Goal: Task Accomplishment & Management: Complete application form

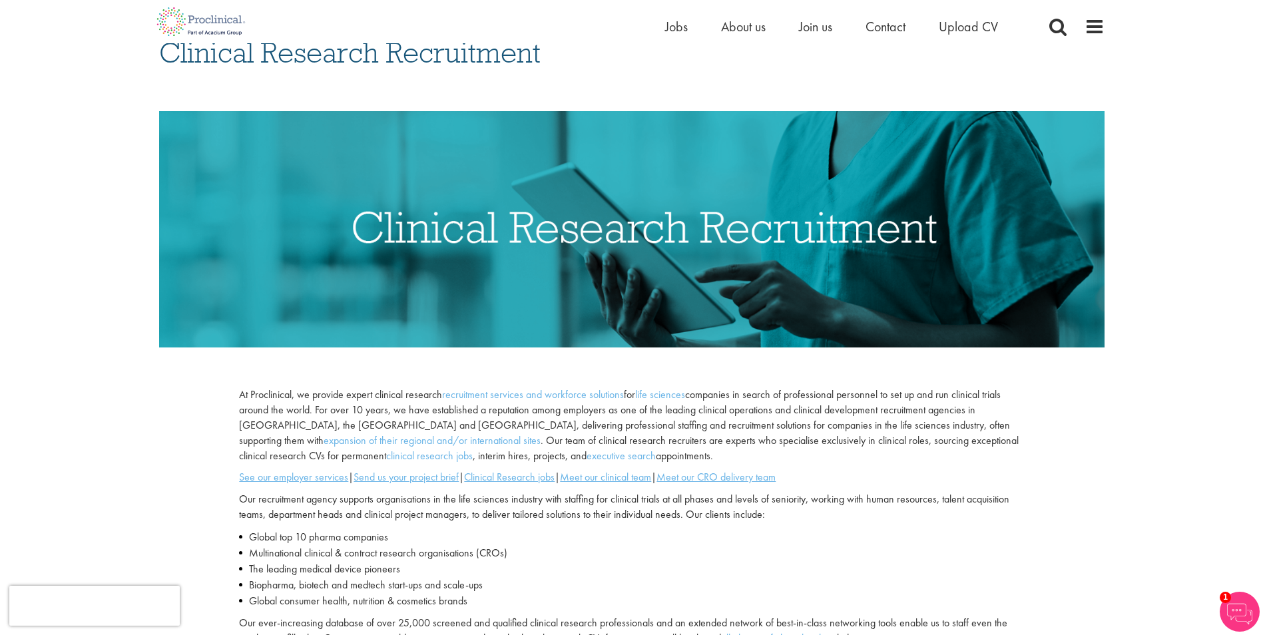
scroll to position [67, 0]
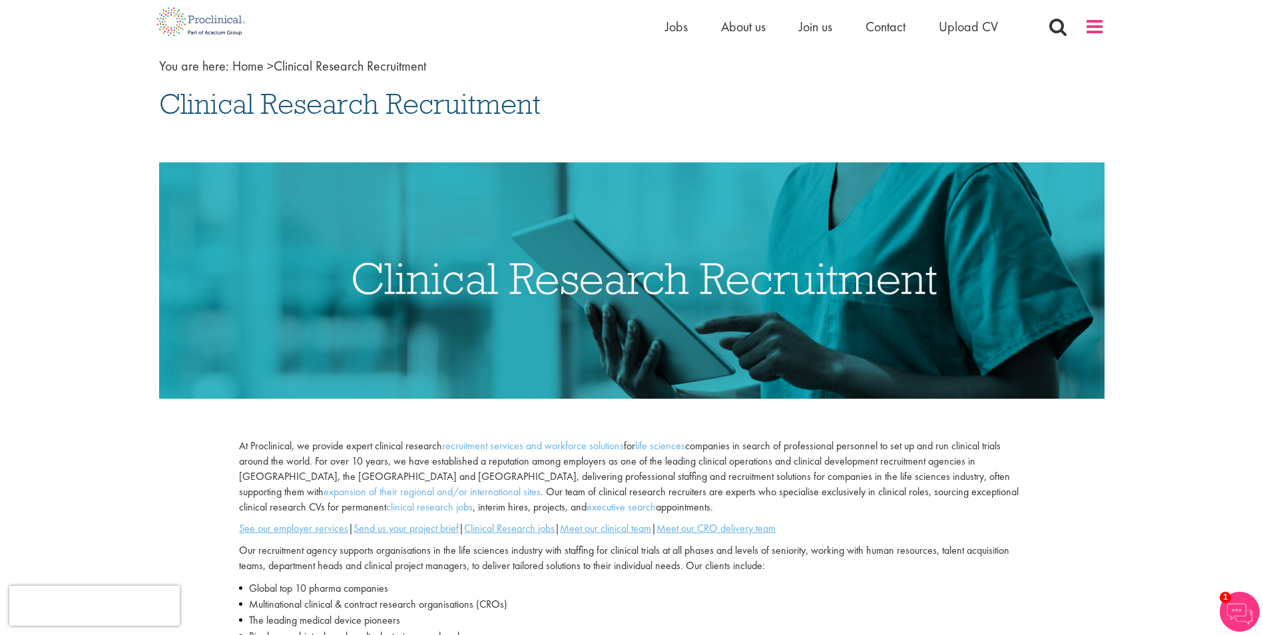
click at [1095, 26] on span at bounding box center [1095, 27] width 20 height 20
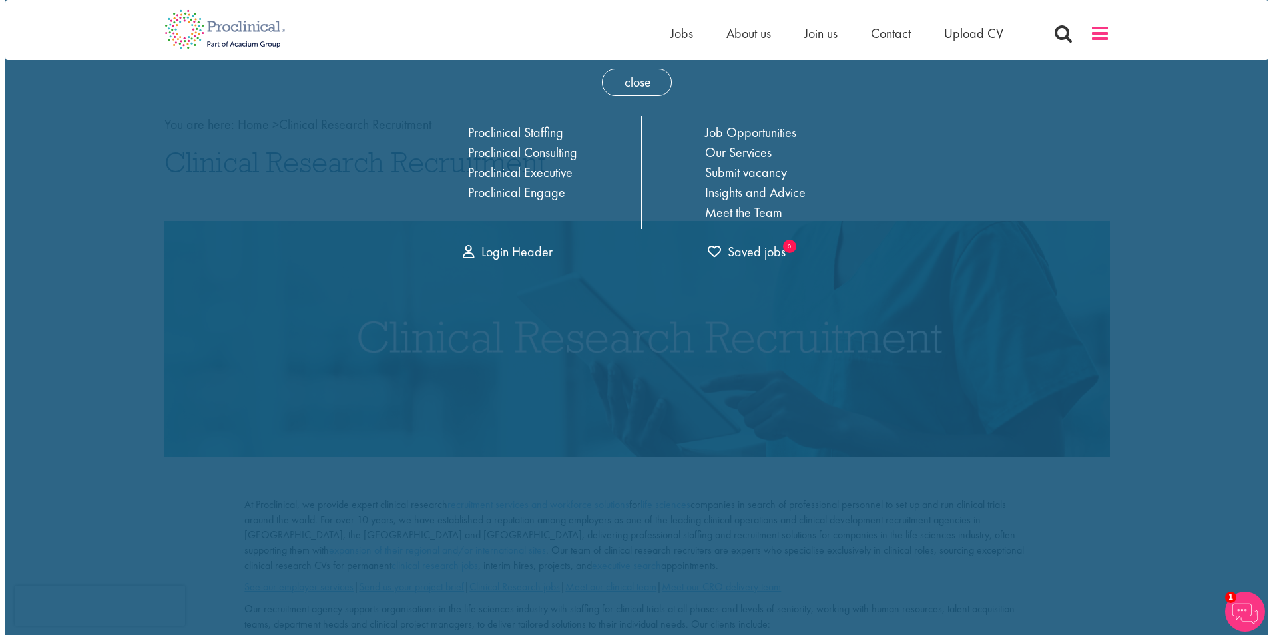
scroll to position [0, 0]
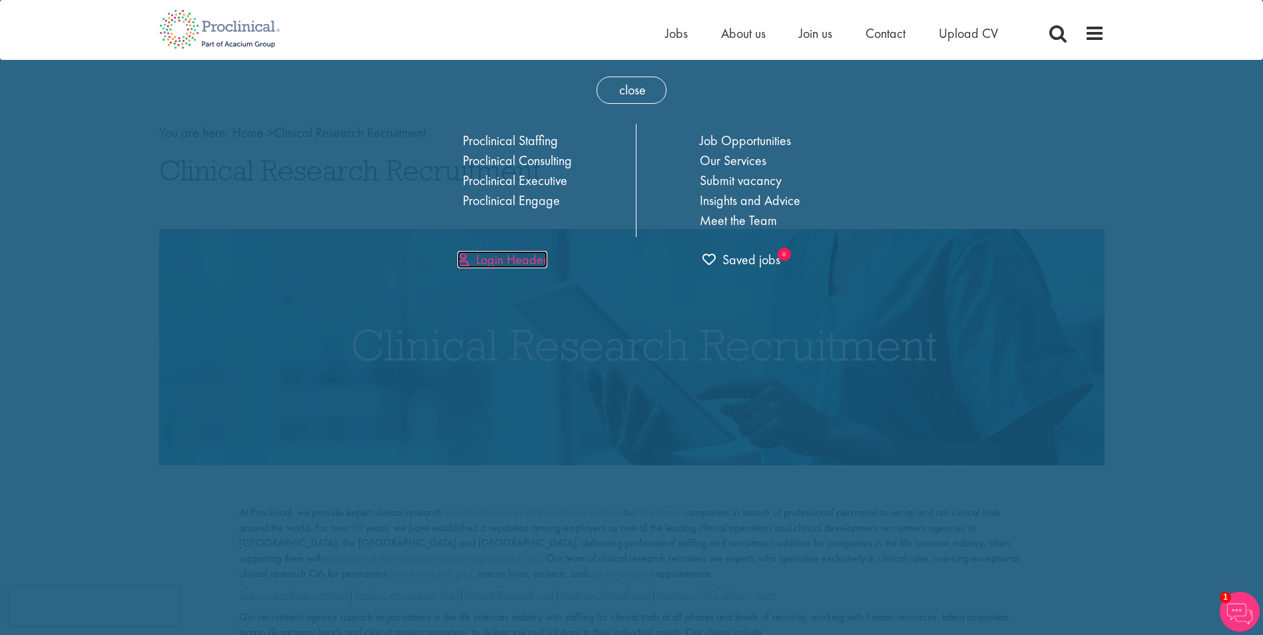
click at [525, 258] on link "Login Header" at bounding box center [502, 259] width 90 height 17
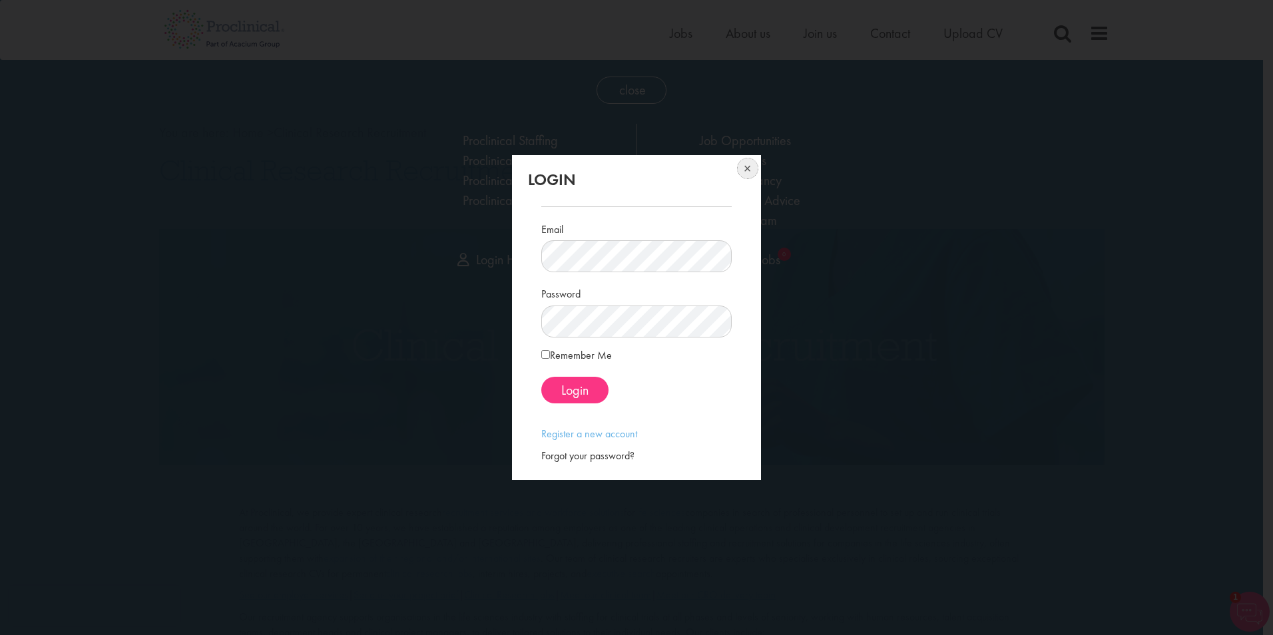
click at [751, 168] on button at bounding box center [746, 169] width 29 height 29
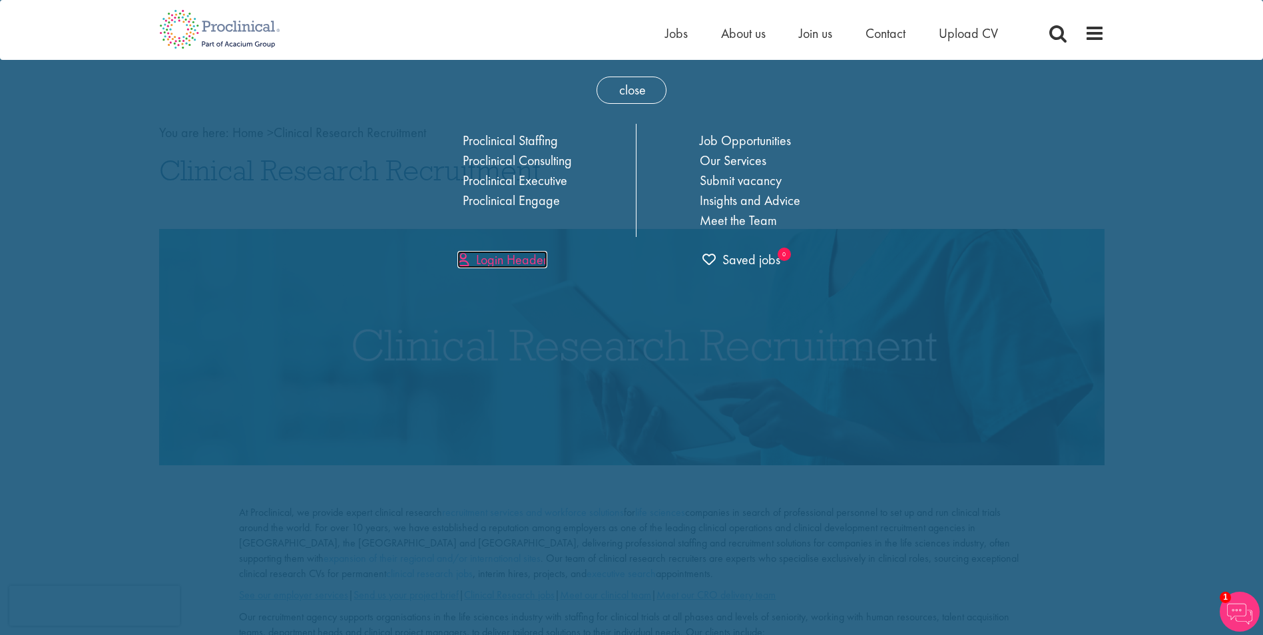
click at [498, 262] on link "Login Header" at bounding box center [502, 259] width 90 height 17
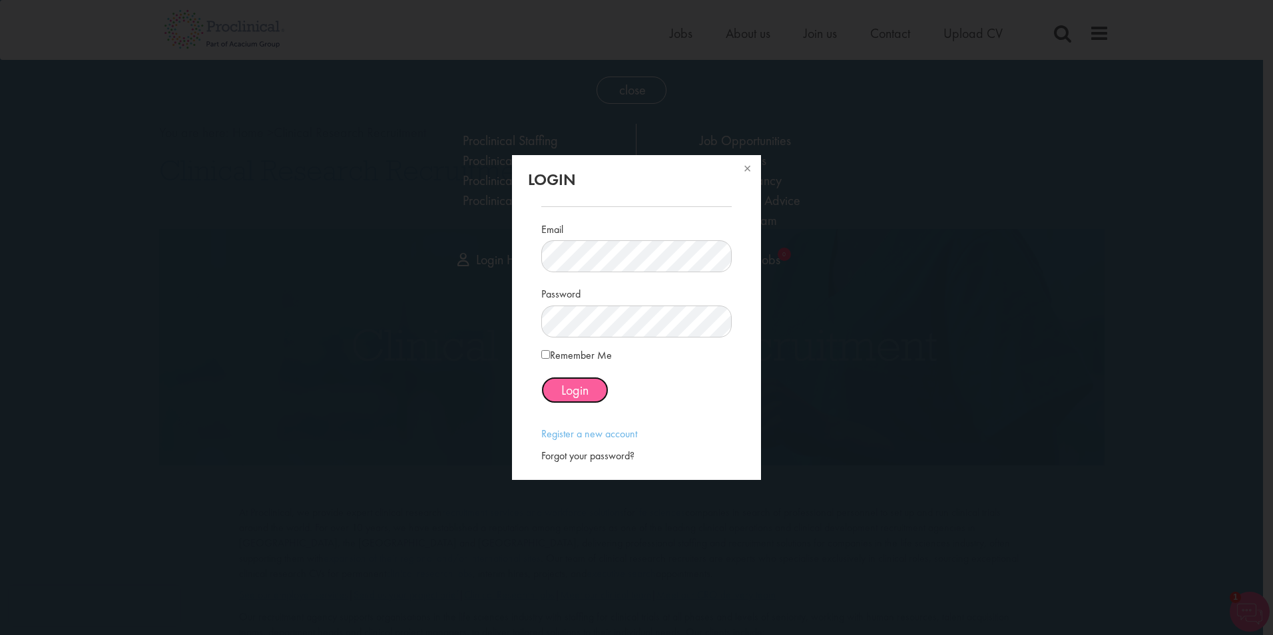
click at [573, 395] on span "Login" at bounding box center [574, 389] width 27 height 17
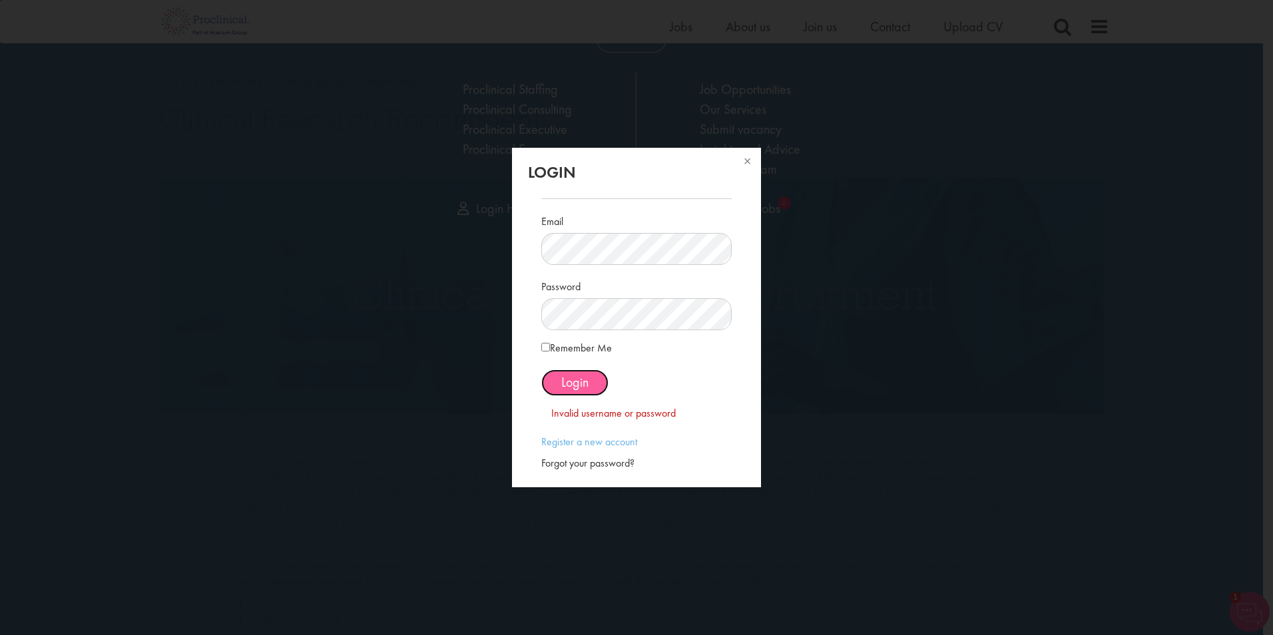
scroll to position [55, 0]
click at [626, 441] on link "Register a new account" at bounding box center [589, 442] width 96 height 14
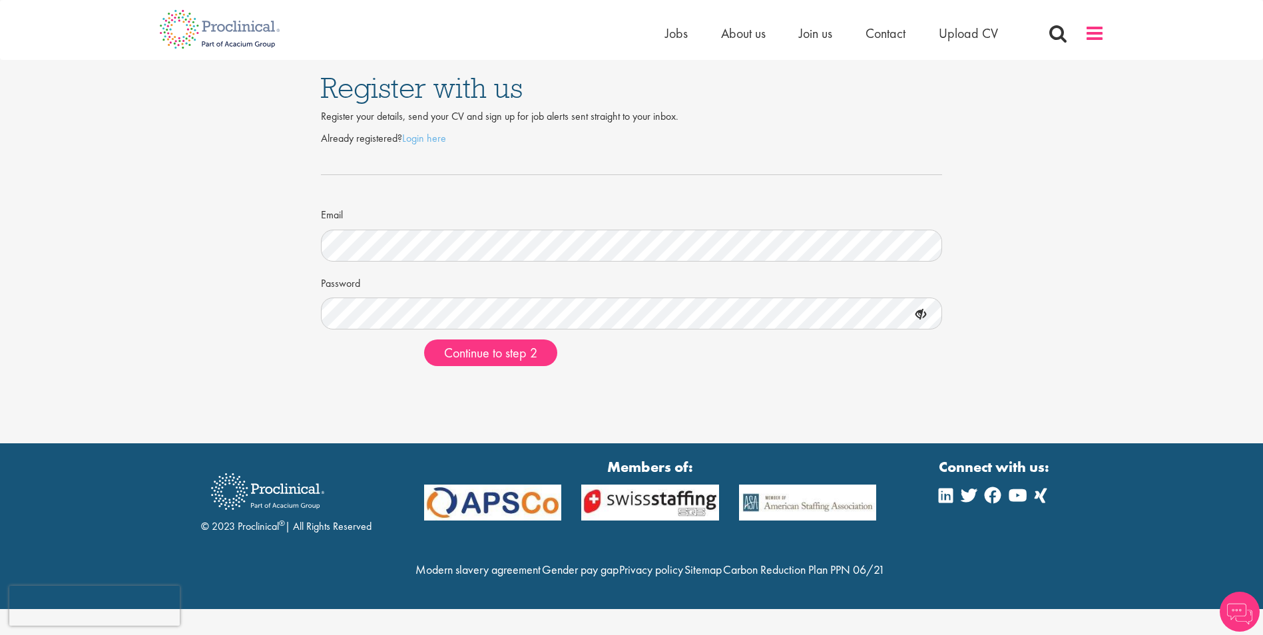
click at [1090, 38] on span at bounding box center [1095, 33] width 20 height 20
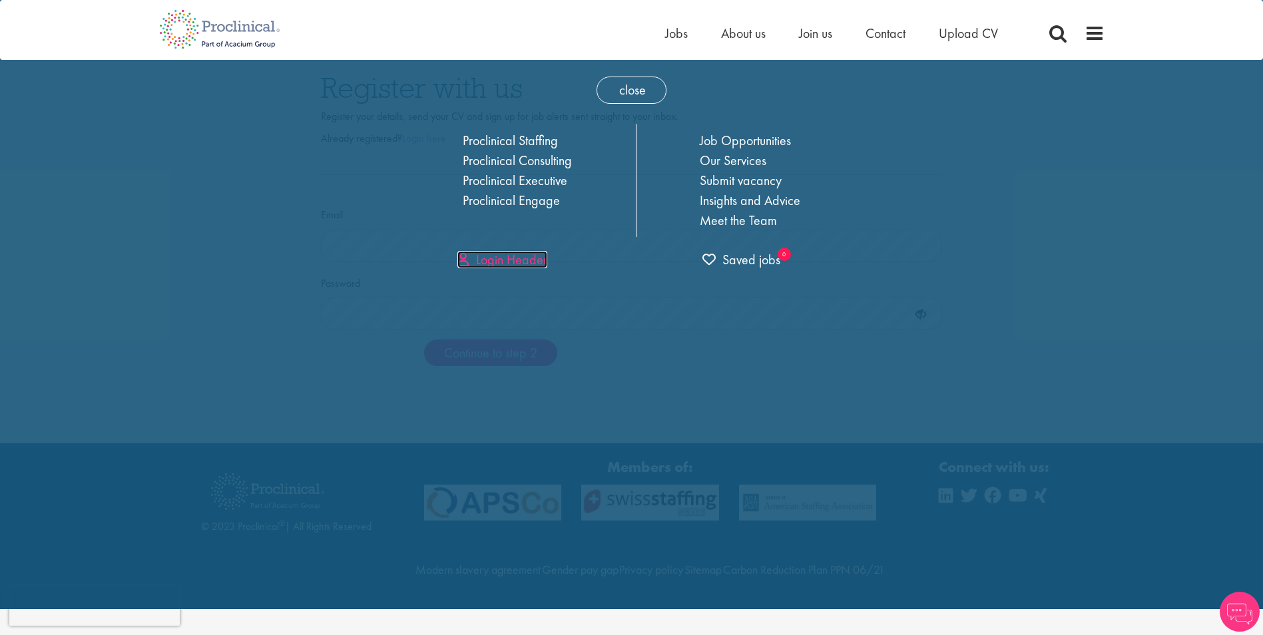
click at [509, 261] on link "Login Header" at bounding box center [502, 259] width 90 height 17
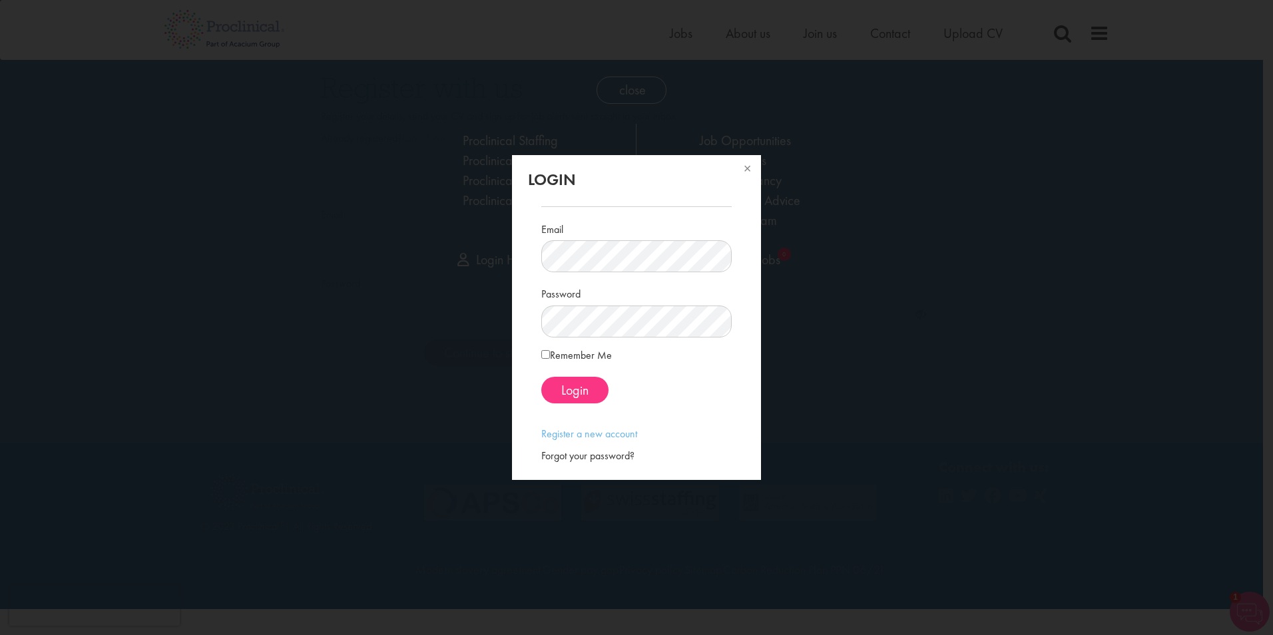
click at [625, 453] on div "Forgot your password?" at bounding box center [636, 456] width 190 height 15
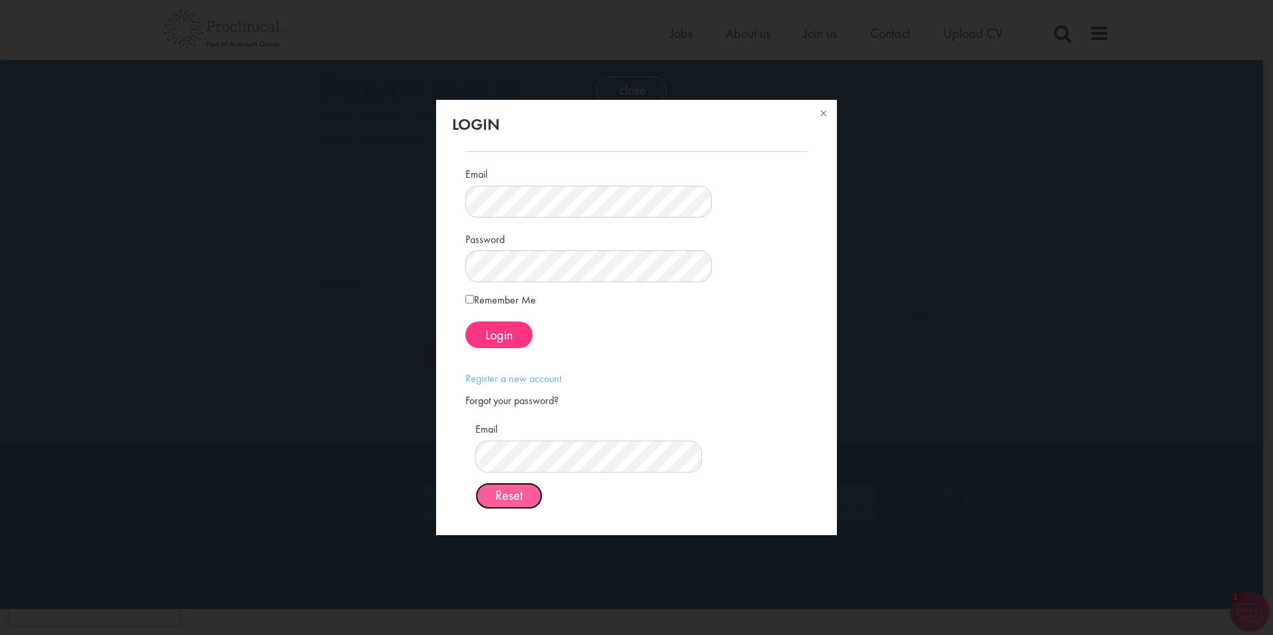
click at [543, 493] on button "Reset" at bounding box center [508, 496] width 67 height 27
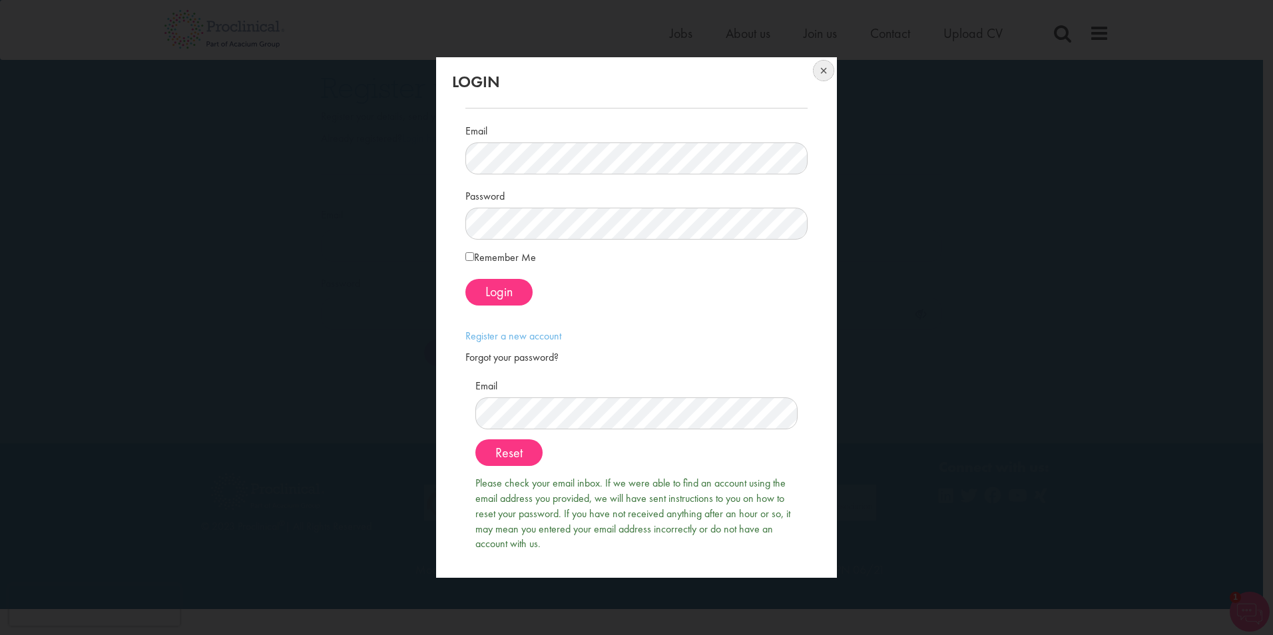
click at [831, 71] on button at bounding box center [822, 71] width 29 height 29
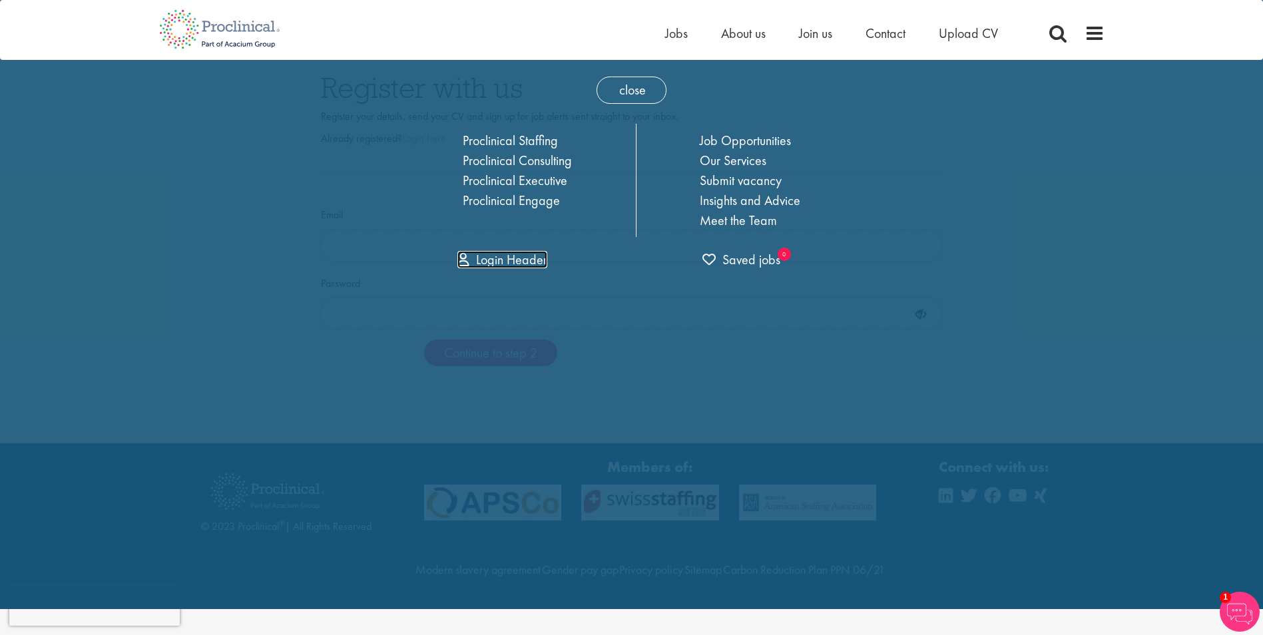
click at [519, 260] on link "Login Header" at bounding box center [502, 259] width 90 height 17
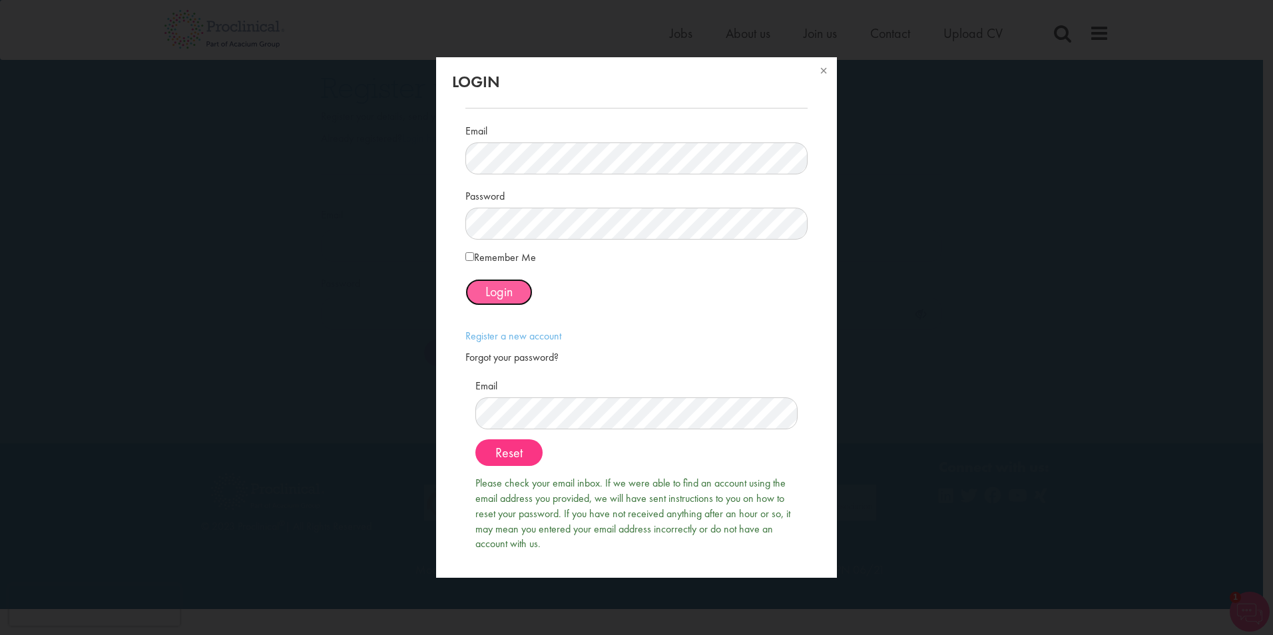
click at [502, 284] on span "Login" at bounding box center [498, 291] width 27 height 17
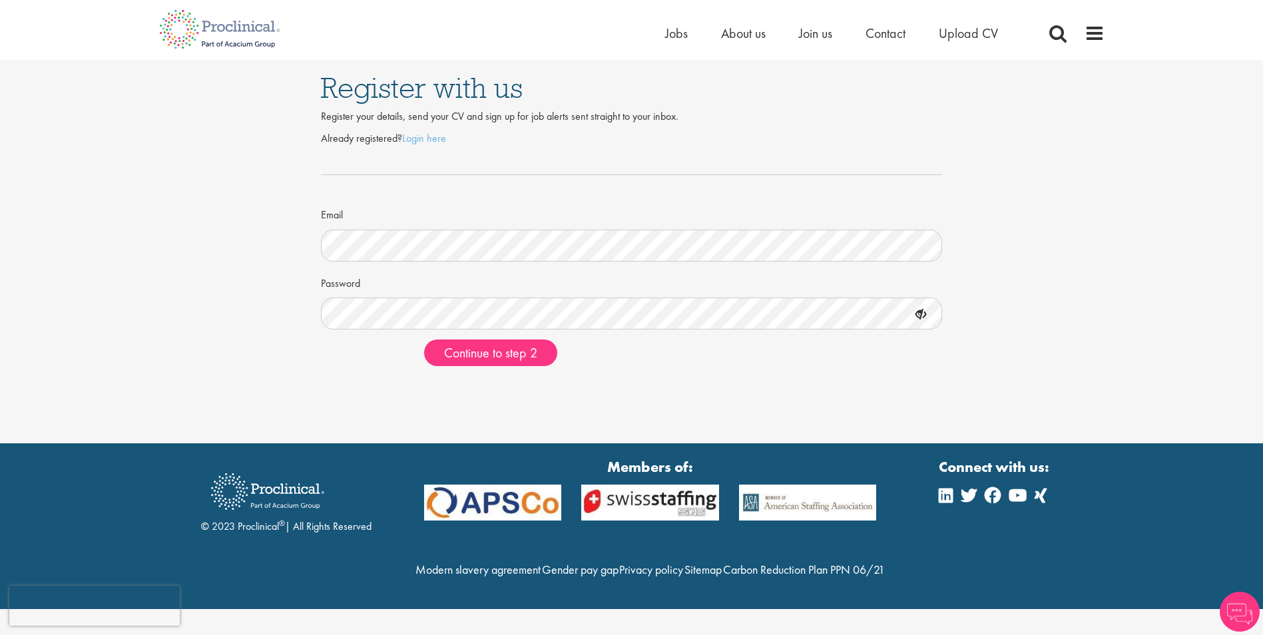
click at [599, 378] on div "Register with us Register your details, send your CV and sign up for job alerts…" at bounding box center [631, 221] width 1263 height 443
click at [544, 352] on button "Continue to step 2" at bounding box center [490, 353] width 133 height 27
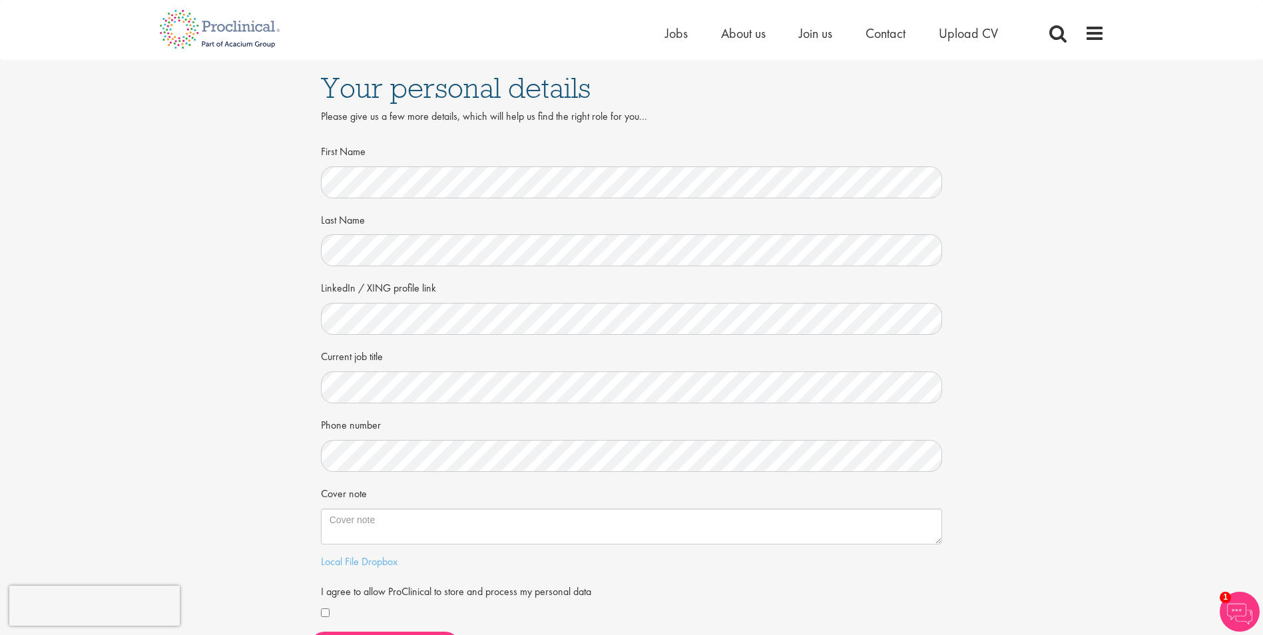
click at [265, 473] on div "Your personal details Please give us a few more details, which will help us fin…" at bounding box center [631, 364] width 1283 height 609
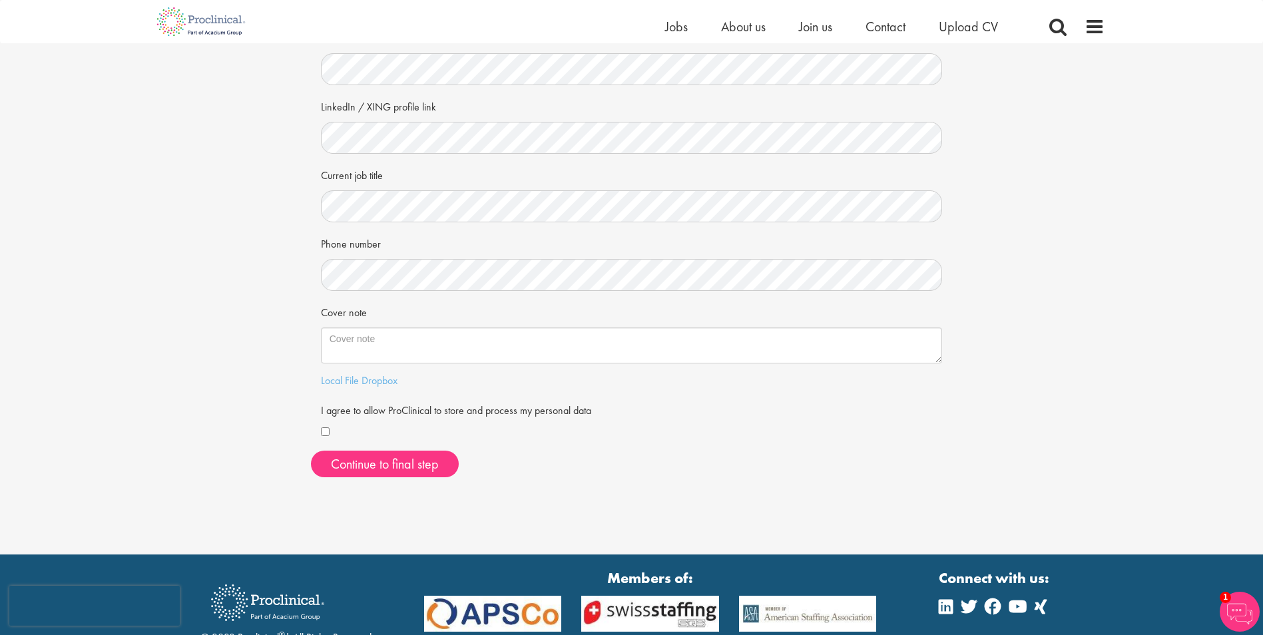
scroll to position [200, 0]
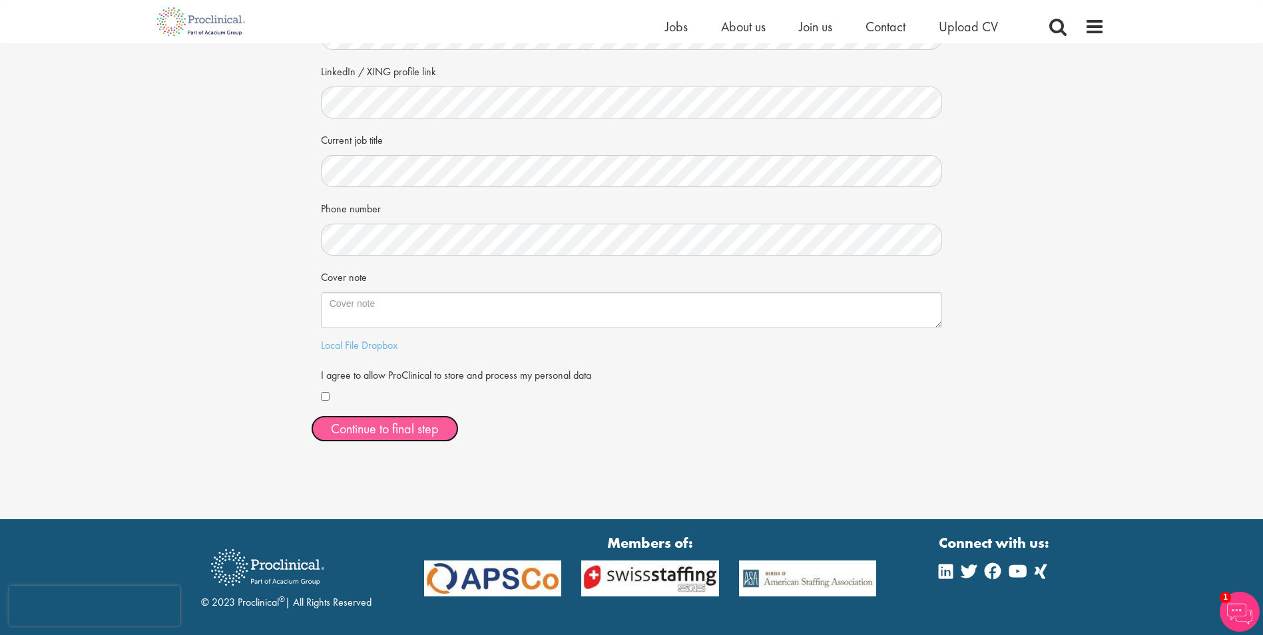
click at [360, 418] on button "Continue to final step" at bounding box center [385, 428] width 148 height 27
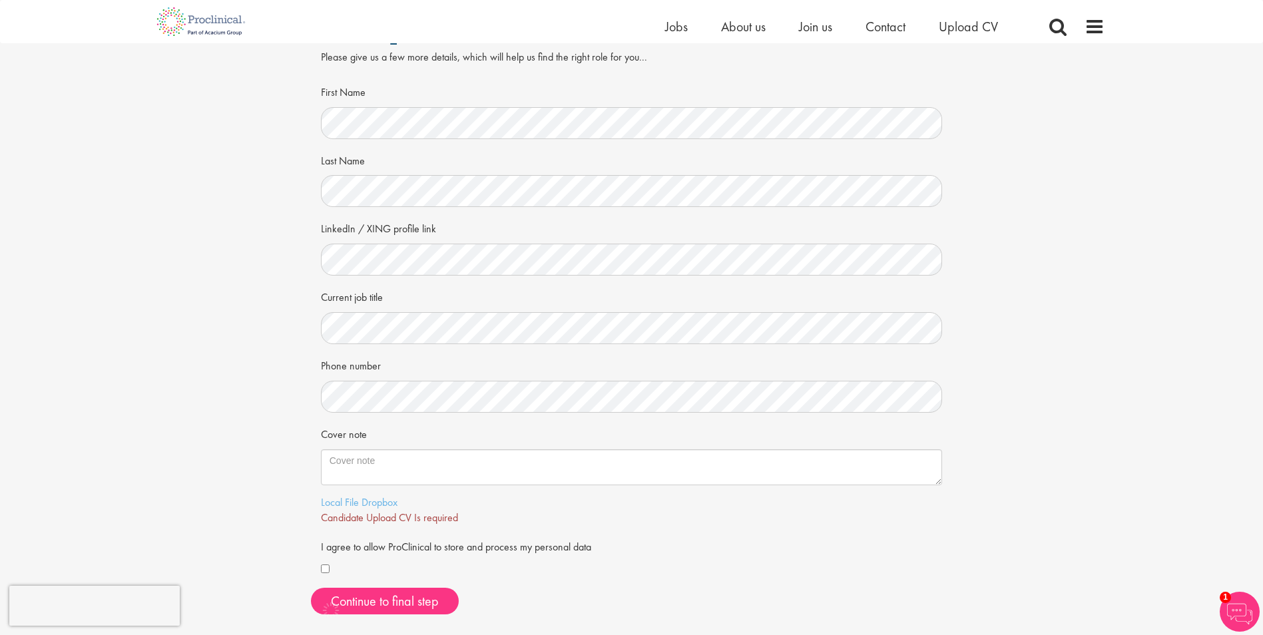
scroll to position [0, 0]
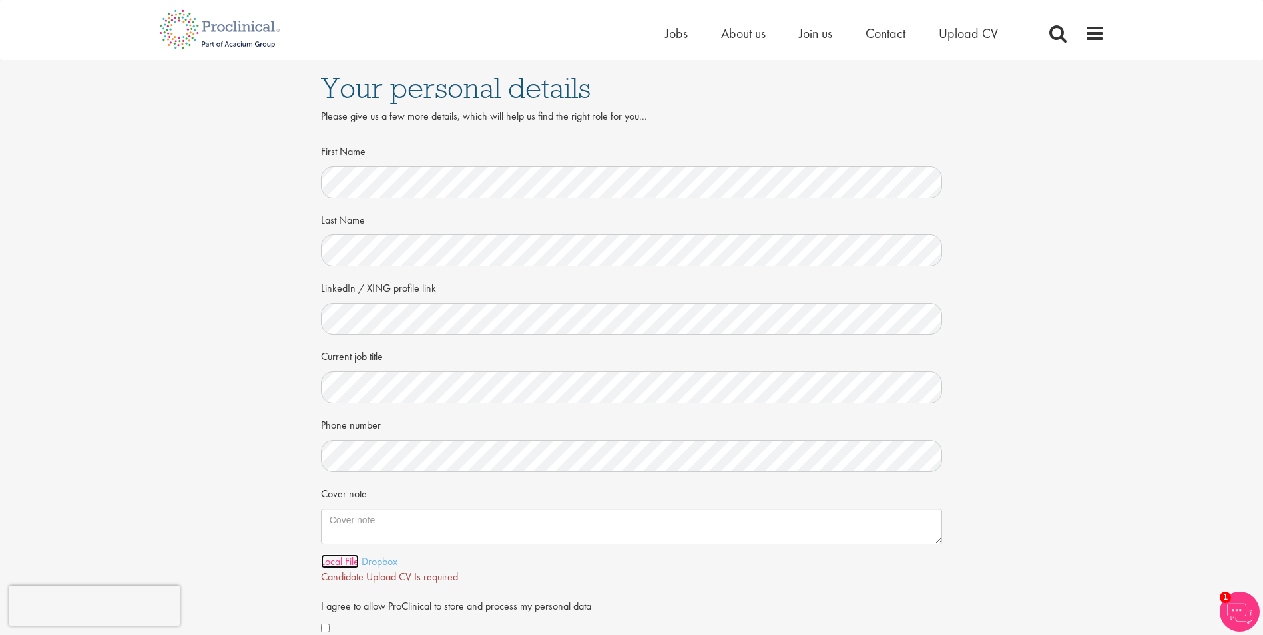
click at [344, 563] on link "Local File" at bounding box center [340, 562] width 38 height 14
click at [976, 515] on div "Your personal details Please give us a few more details, which will help us fin…" at bounding box center [631, 372] width 1283 height 625
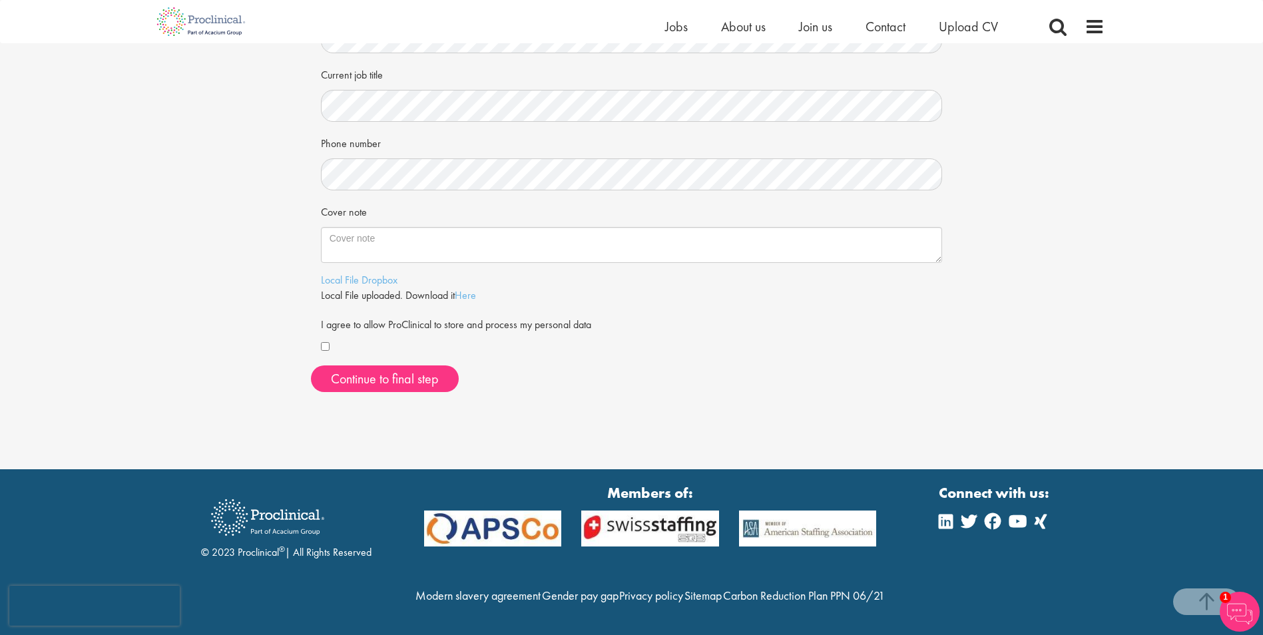
scroll to position [294, 0]
click at [384, 370] on span "Continue to final step" at bounding box center [385, 378] width 108 height 17
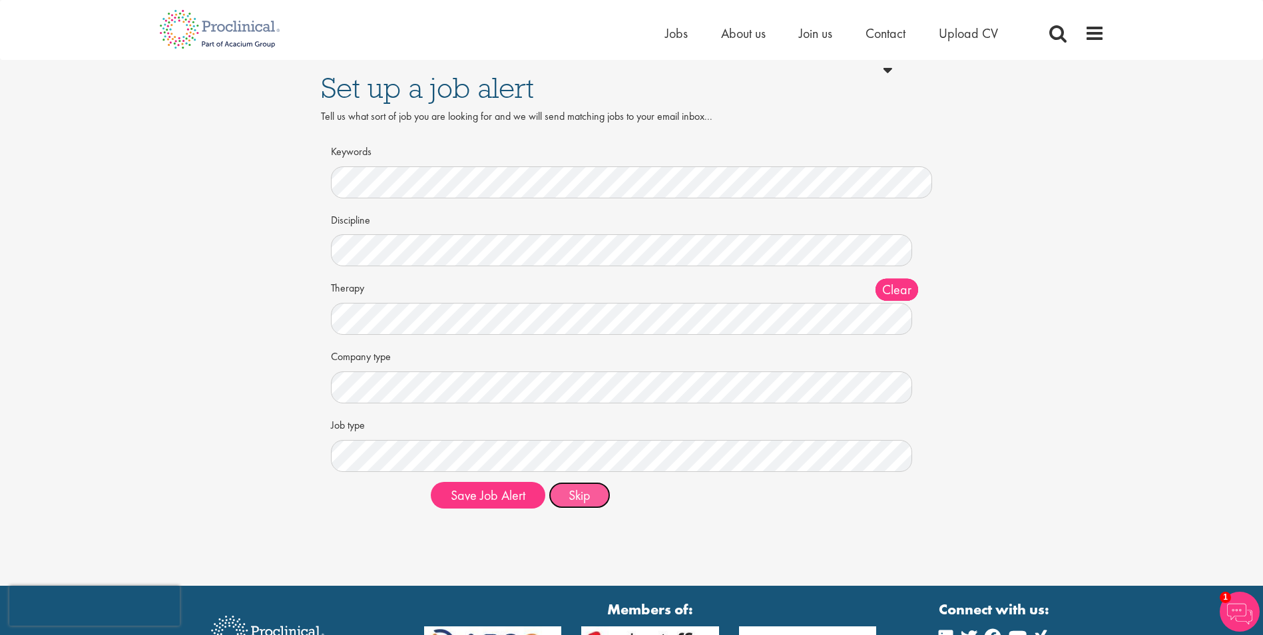
click at [581, 503] on button "Skip" at bounding box center [580, 495] width 62 height 27
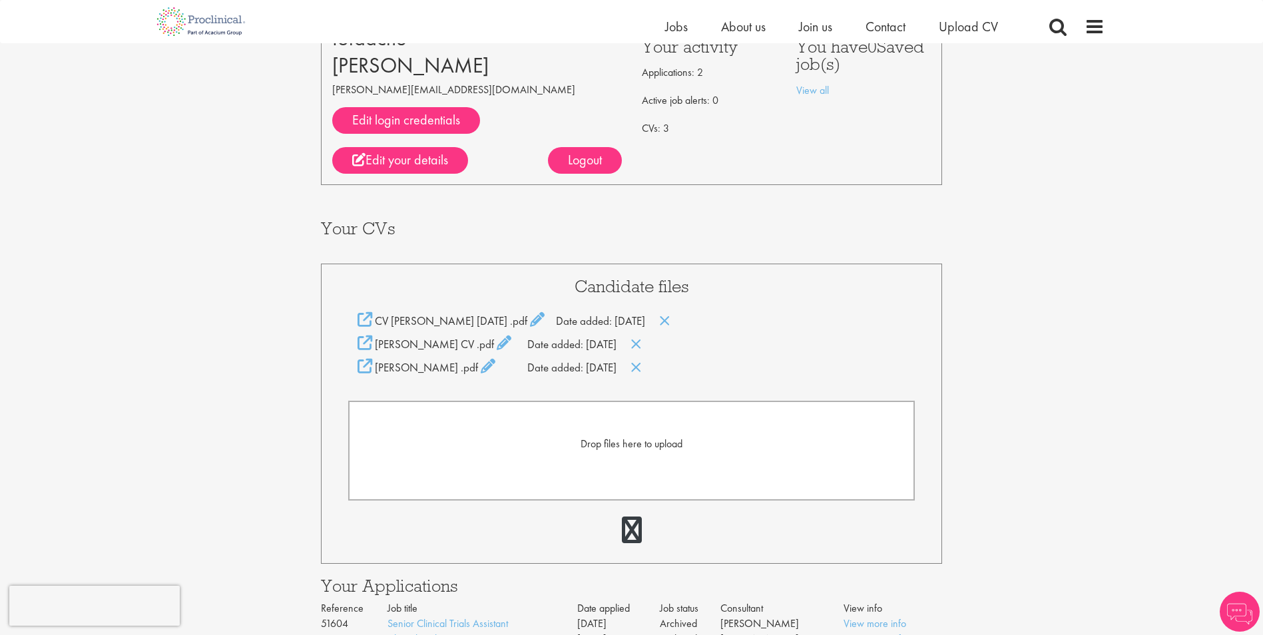
scroll to position [133, 0]
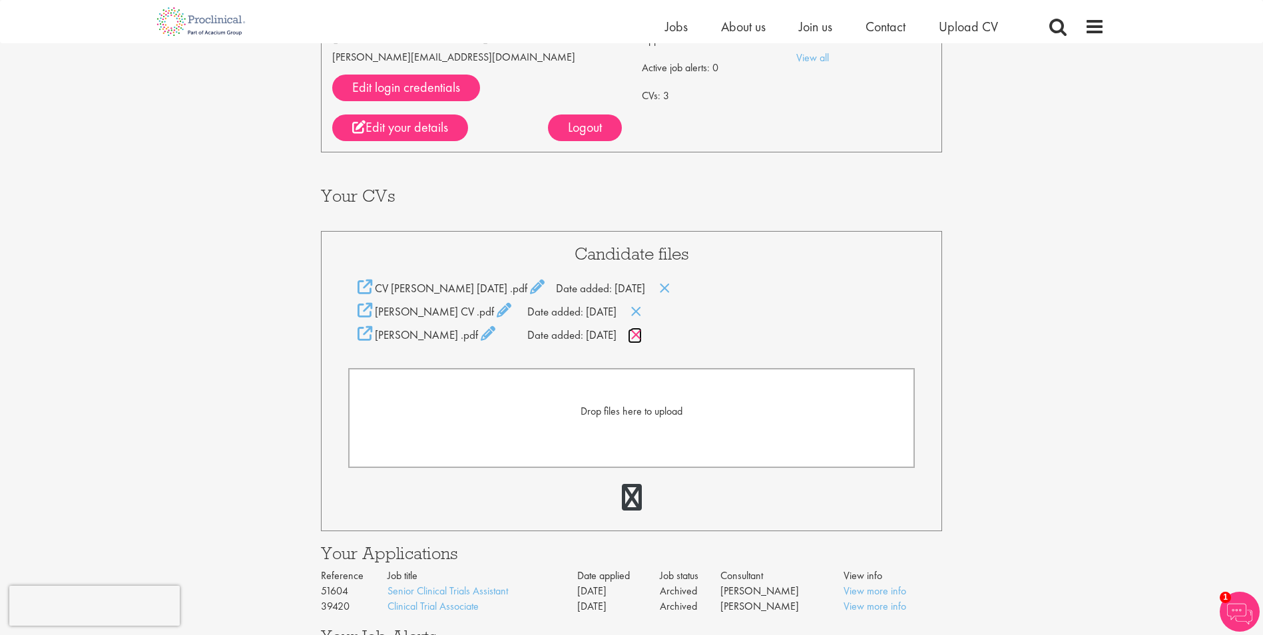
click at [642, 336] on icon at bounding box center [636, 335] width 11 height 15
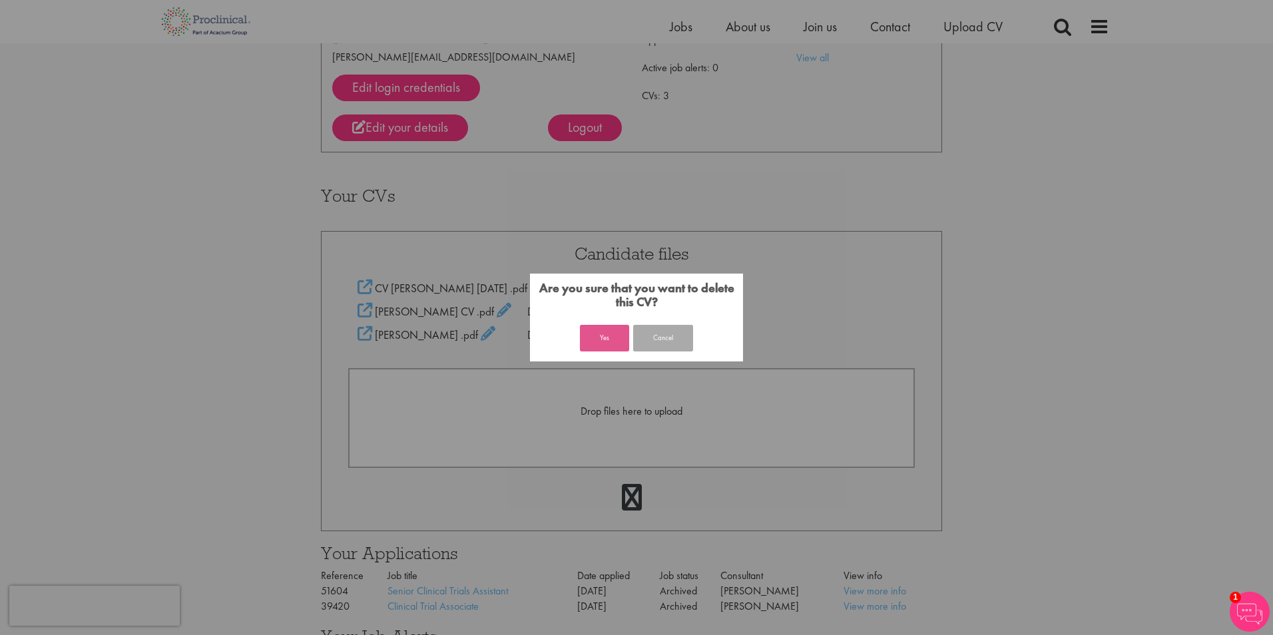
click at [597, 337] on button "Yes" at bounding box center [604, 338] width 49 height 27
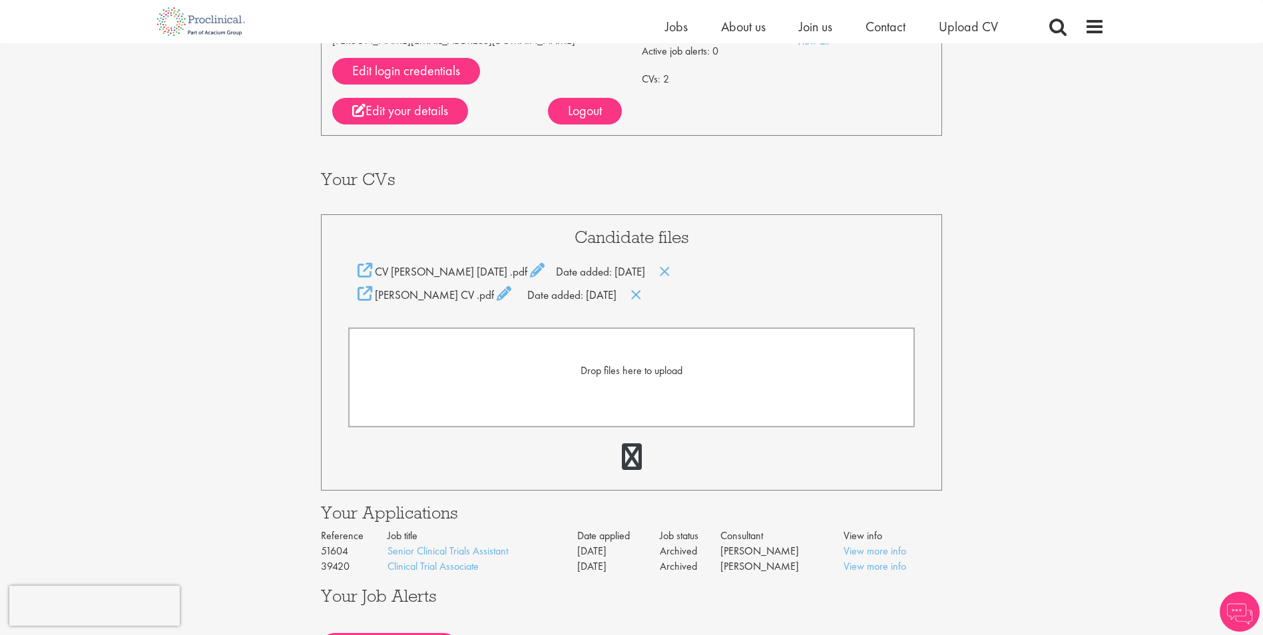
scroll to position [133, 0]
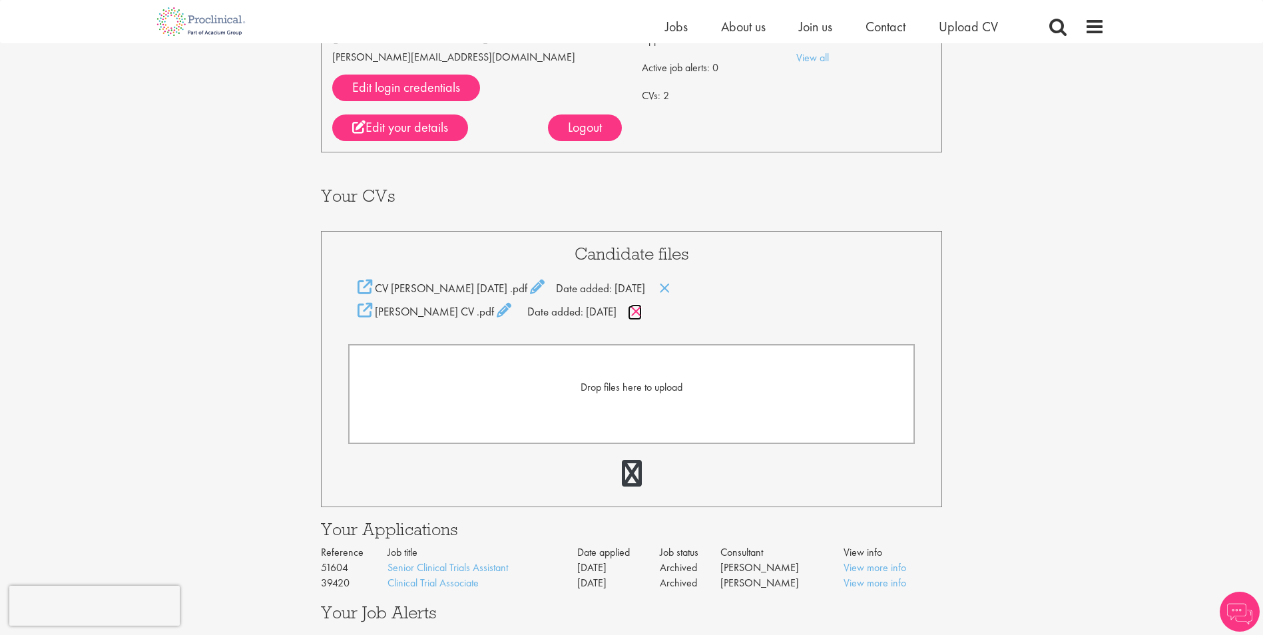
click at [642, 310] on icon at bounding box center [636, 311] width 11 height 15
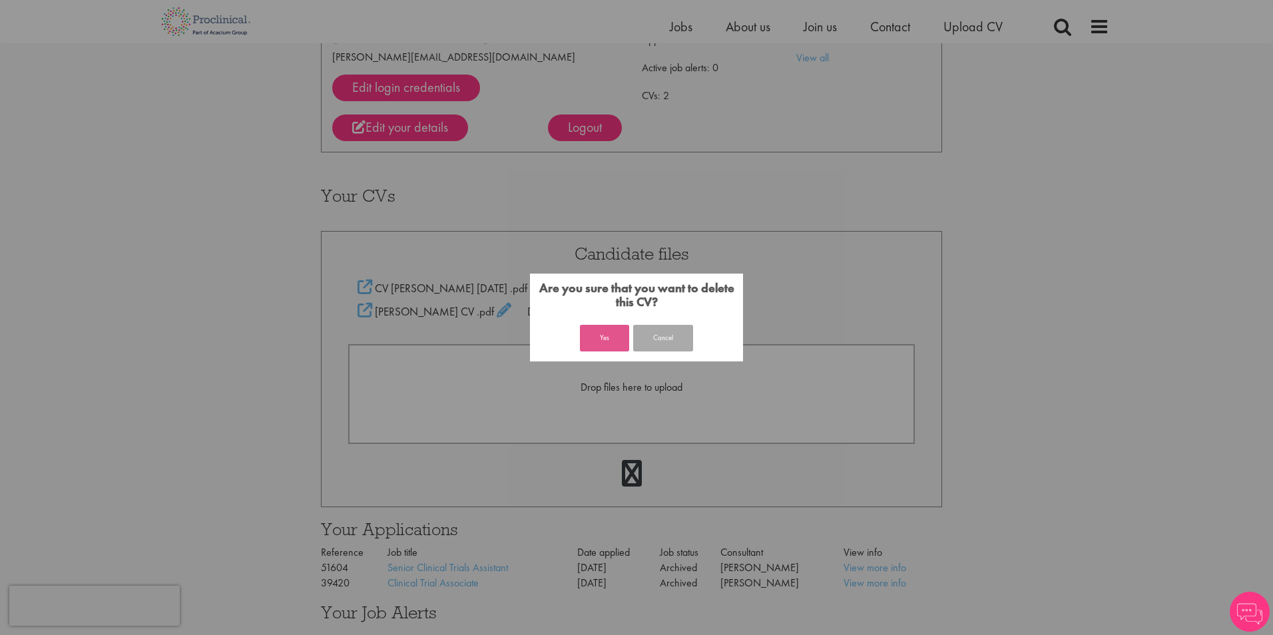
click at [607, 335] on button "Yes" at bounding box center [604, 338] width 49 height 27
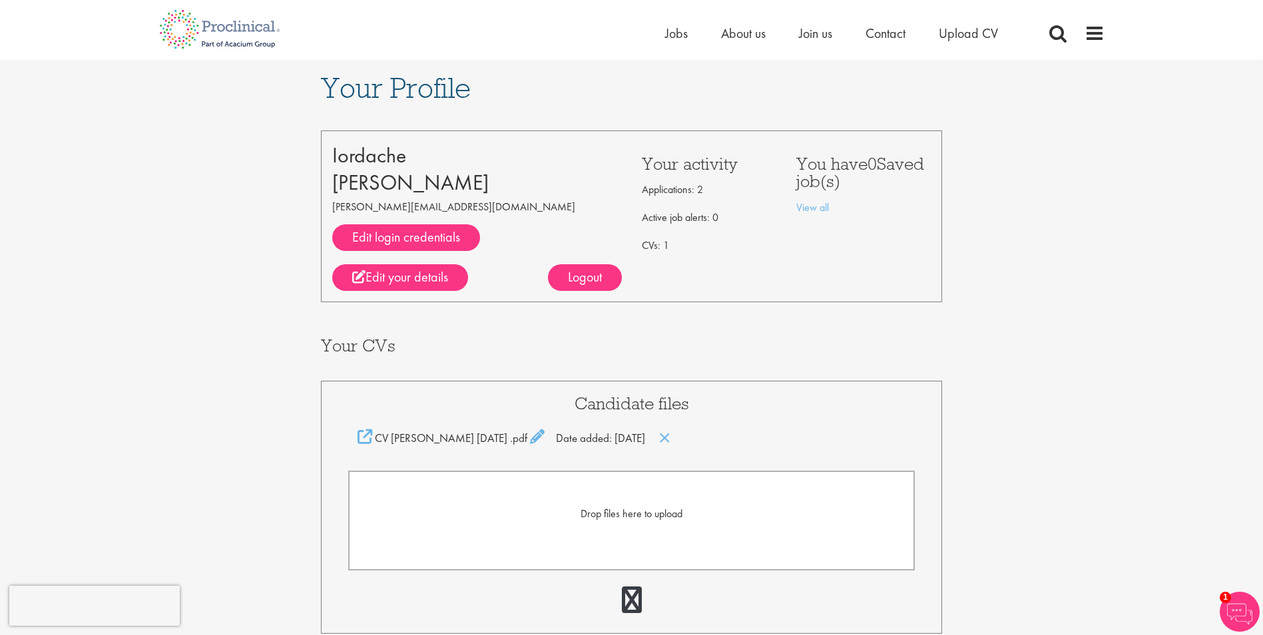
click at [839, 349] on h3 "Your CVs" at bounding box center [632, 345] width 622 height 17
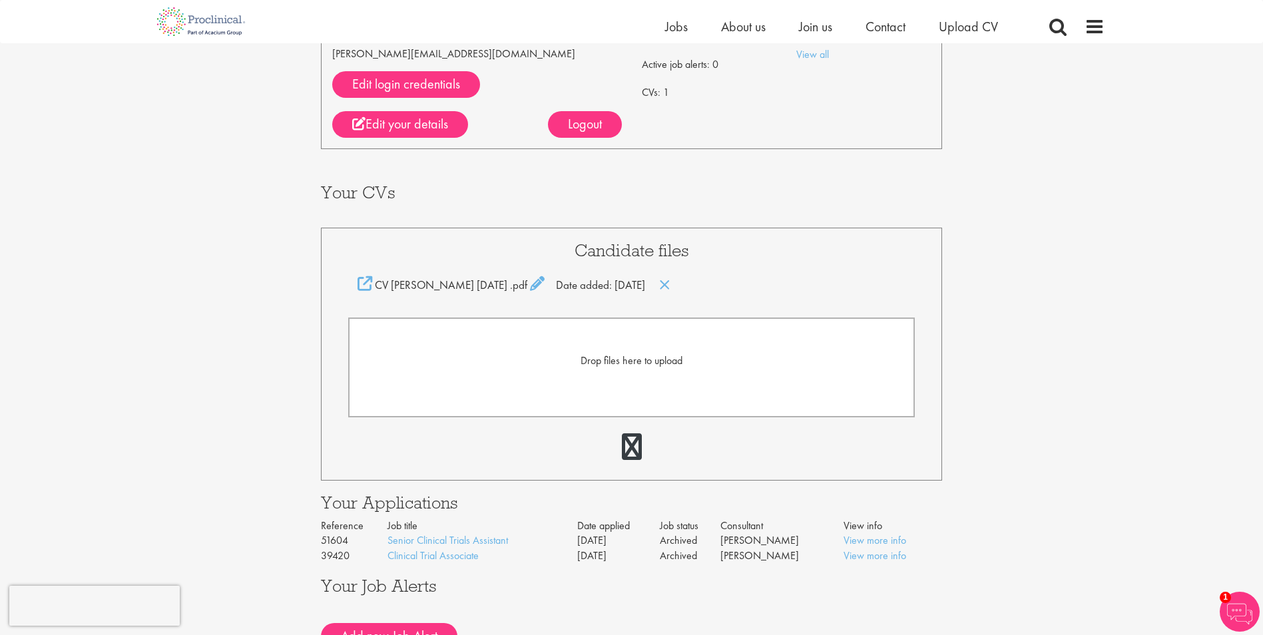
scroll to position [266, 0]
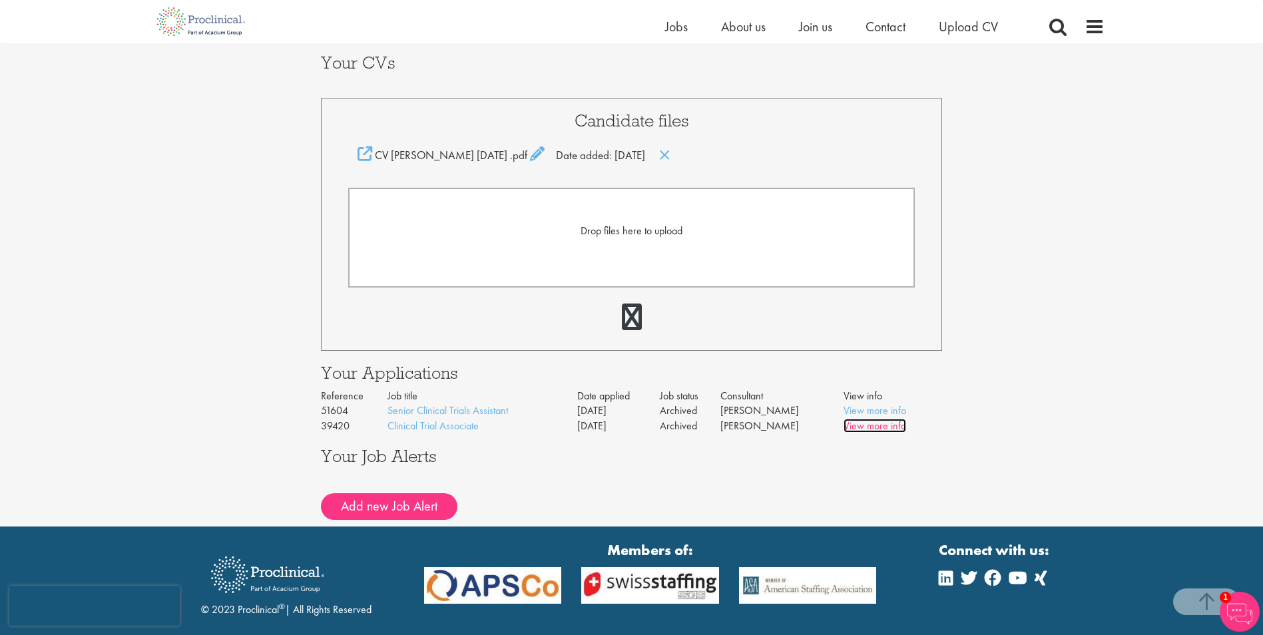
click at [868, 423] on link "View more info" at bounding box center [875, 426] width 63 height 14
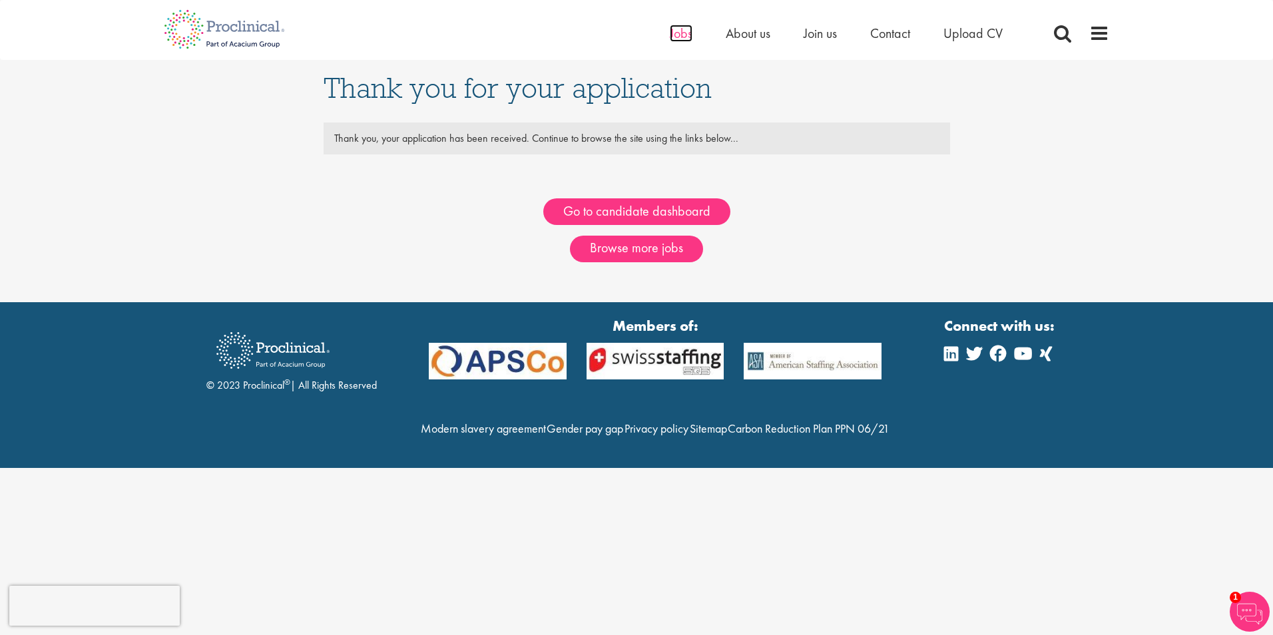
click at [676, 39] on span "Jobs" at bounding box center [681, 33] width 23 height 17
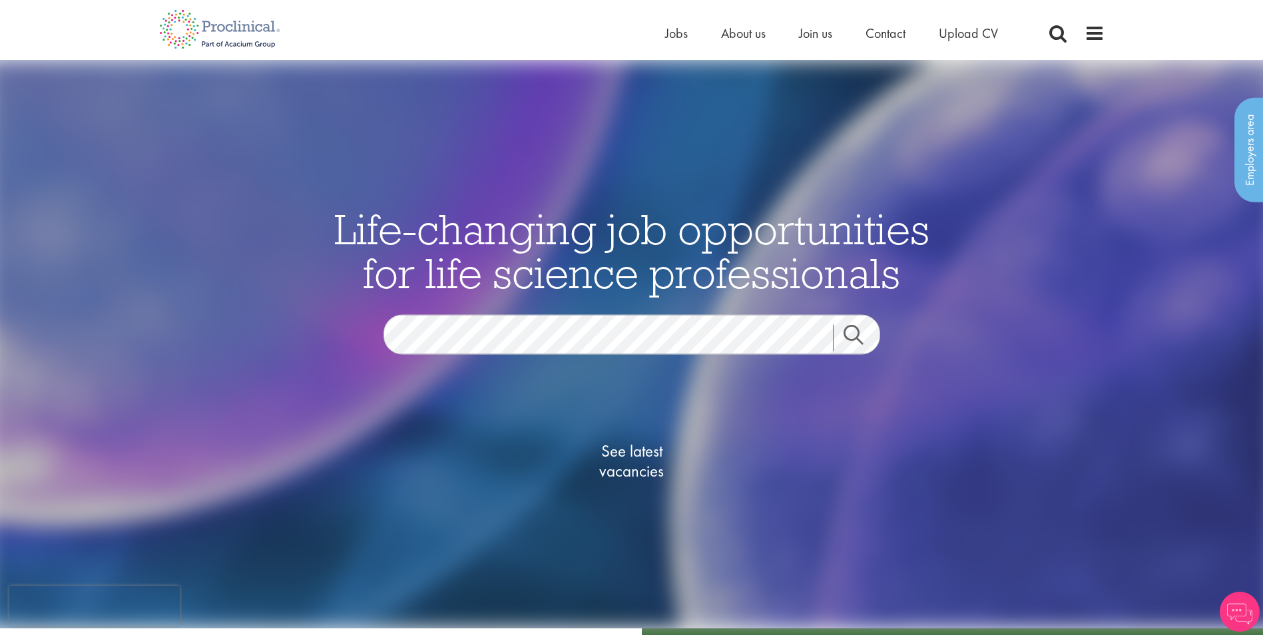
scroll to position [266, 0]
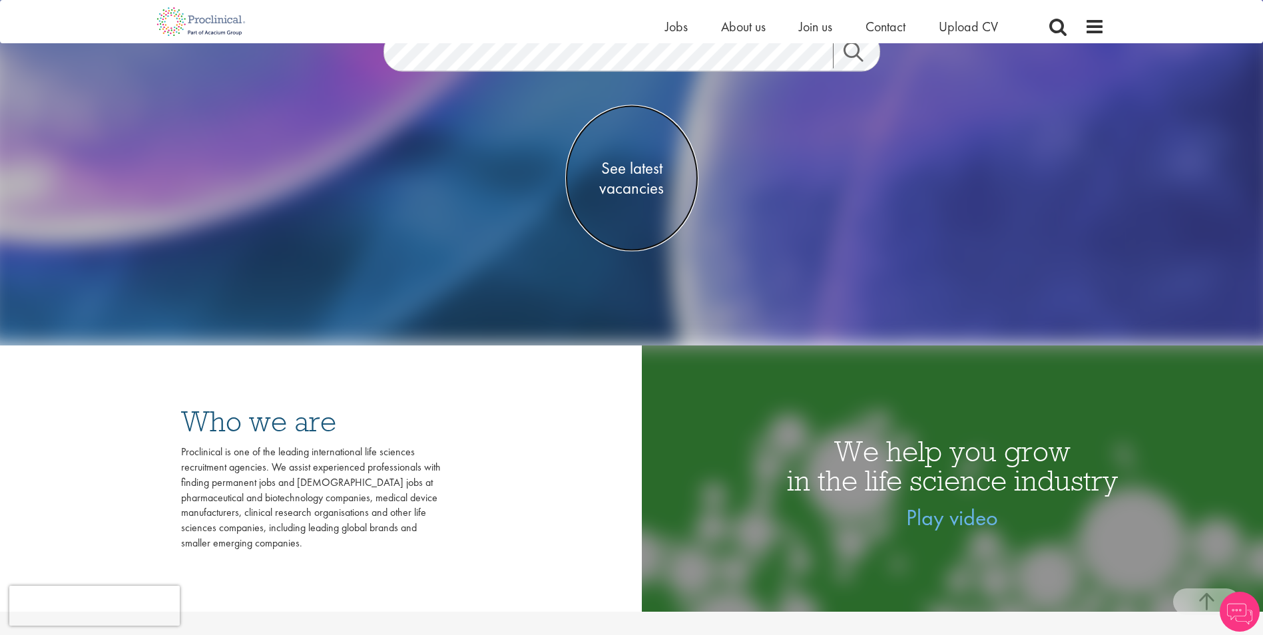
click at [636, 189] on span "See latest vacancies" at bounding box center [631, 178] width 133 height 40
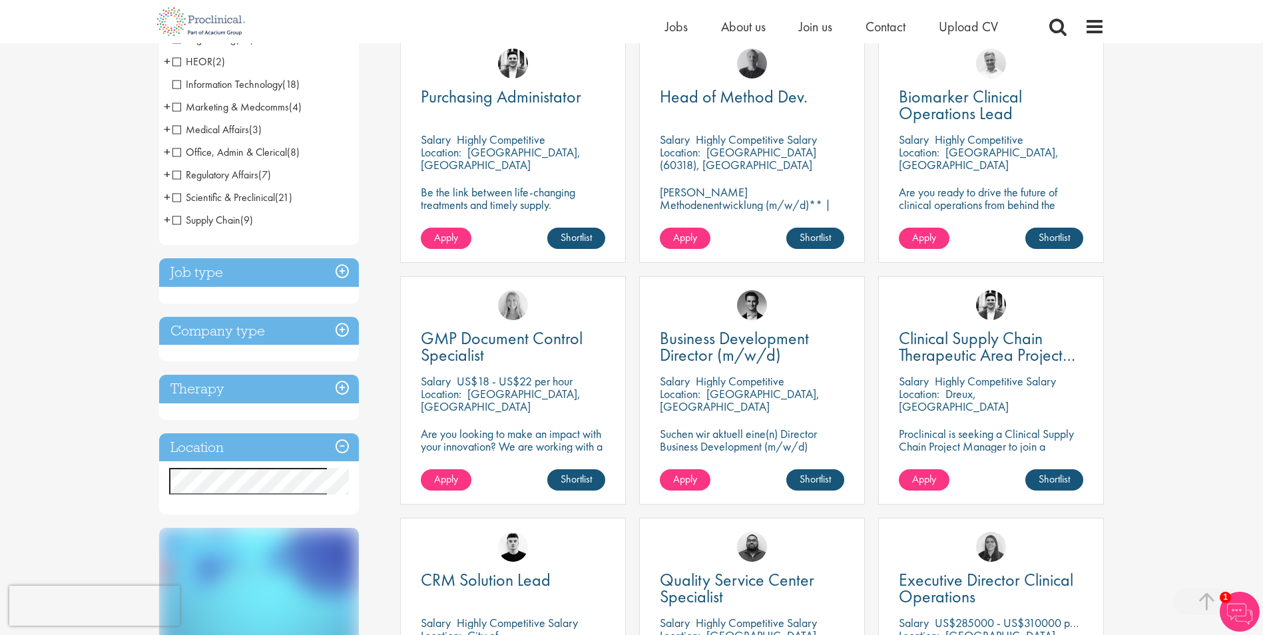
scroll to position [266, 0]
click at [267, 270] on h3 "Job type" at bounding box center [259, 272] width 200 height 29
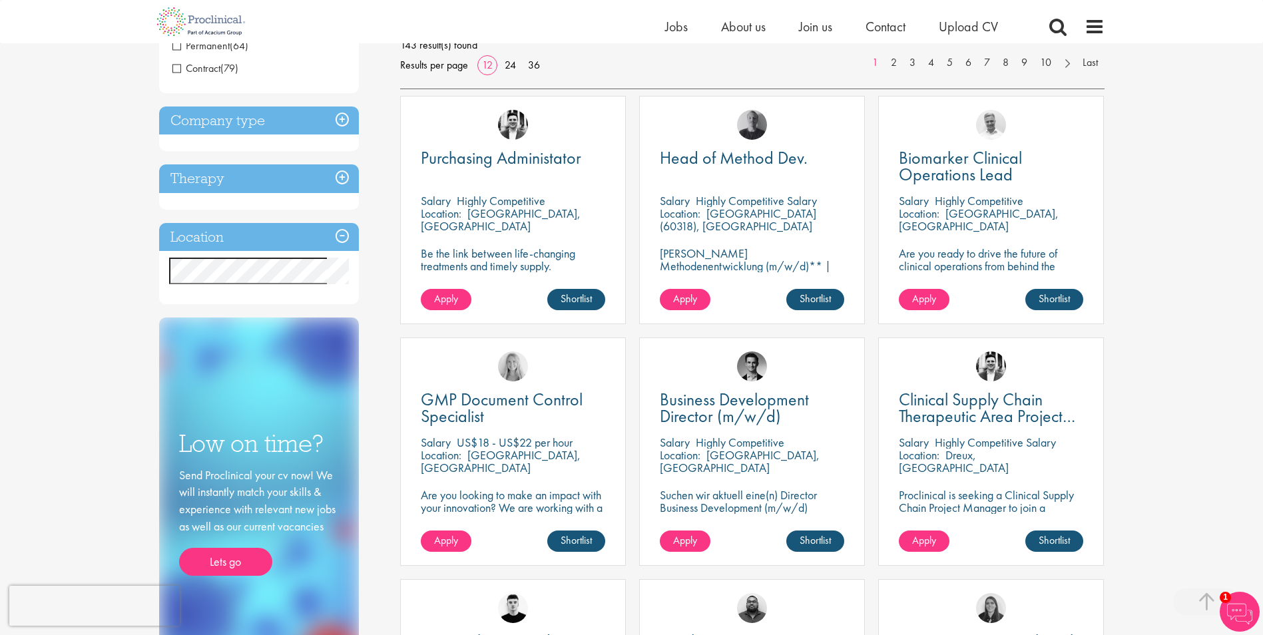
scroll to position [67, 0]
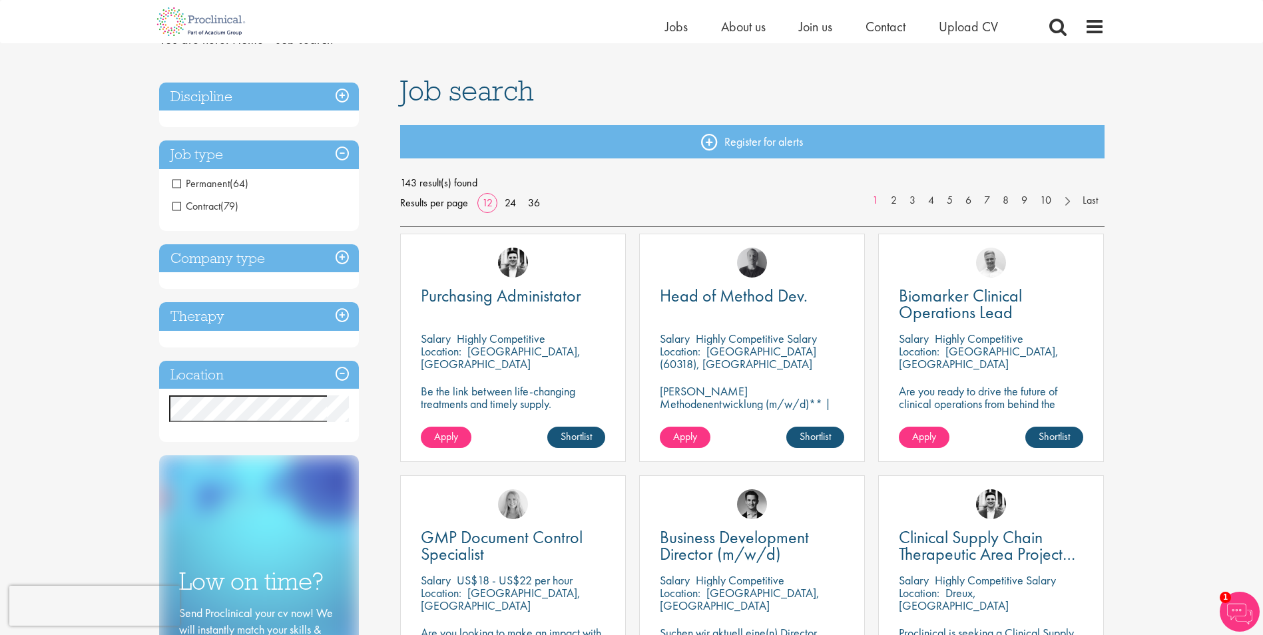
click at [292, 254] on h3 "Company type" at bounding box center [259, 258] width 200 height 29
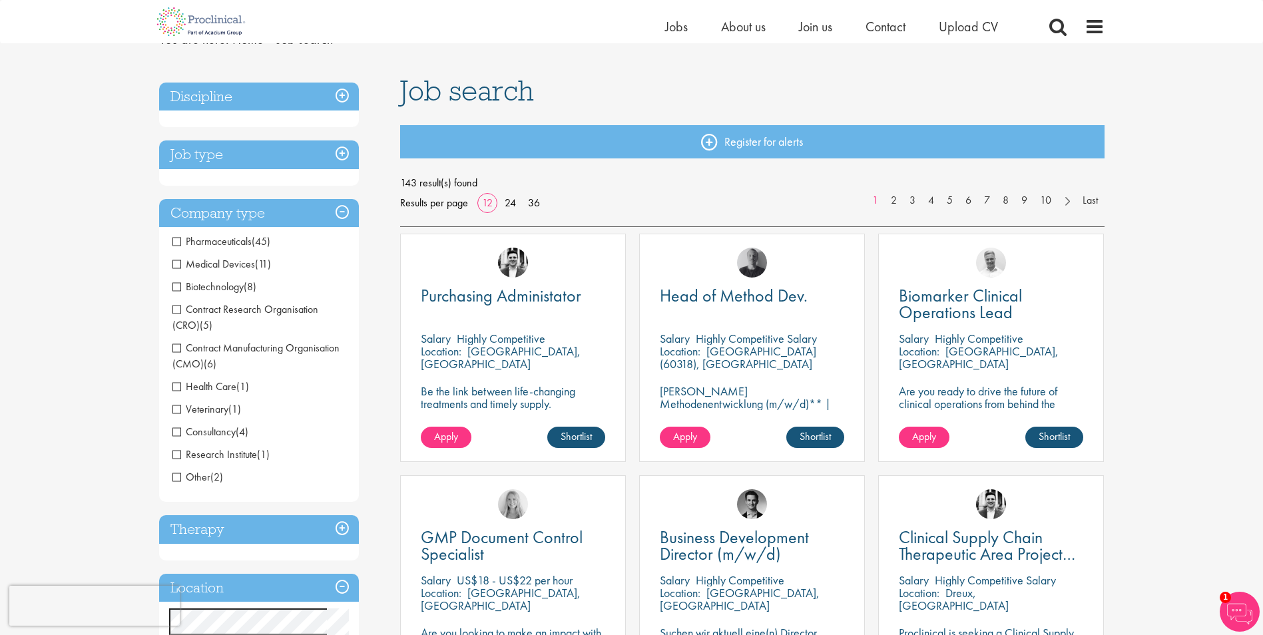
click at [280, 220] on h3 "Company type" at bounding box center [259, 213] width 200 height 29
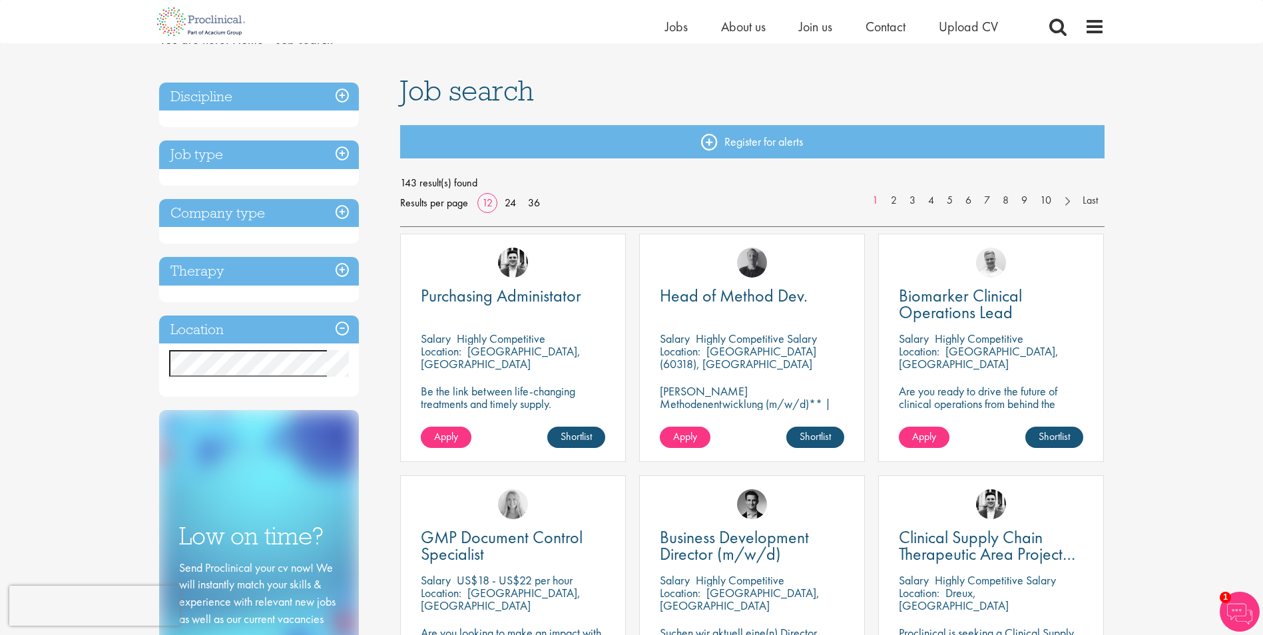
click at [286, 325] on h3 "Location" at bounding box center [259, 330] width 200 height 29
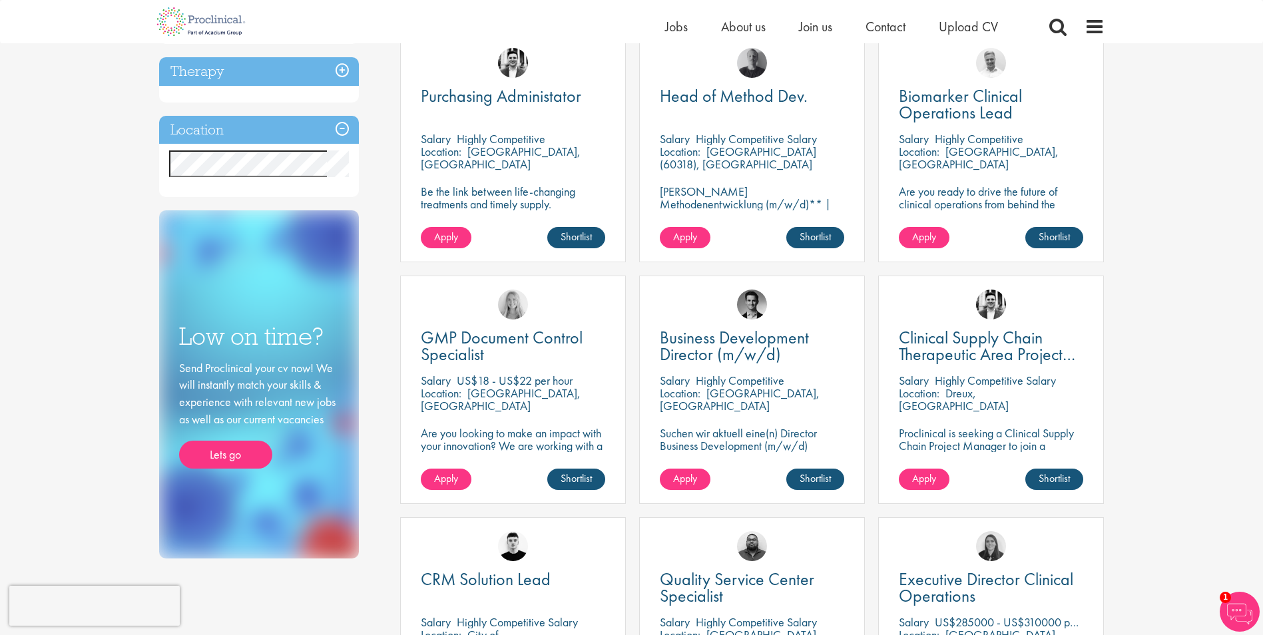
scroll to position [0, 0]
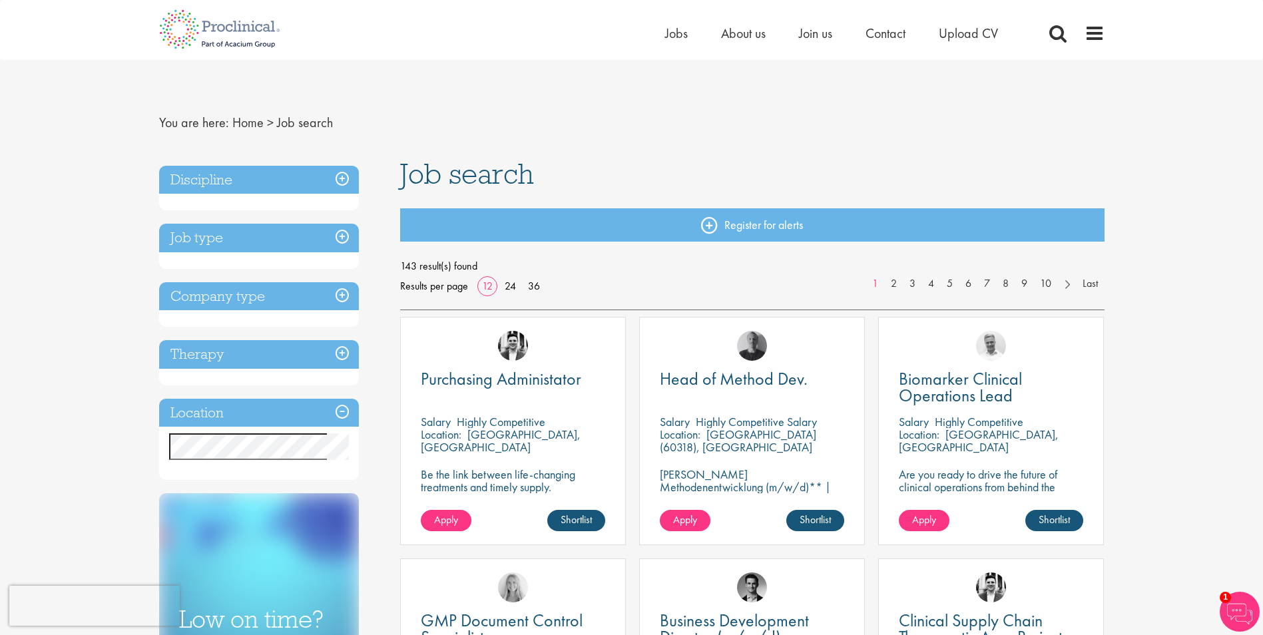
click at [262, 175] on h3 "Discipline" at bounding box center [259, 180] width 200 height 29
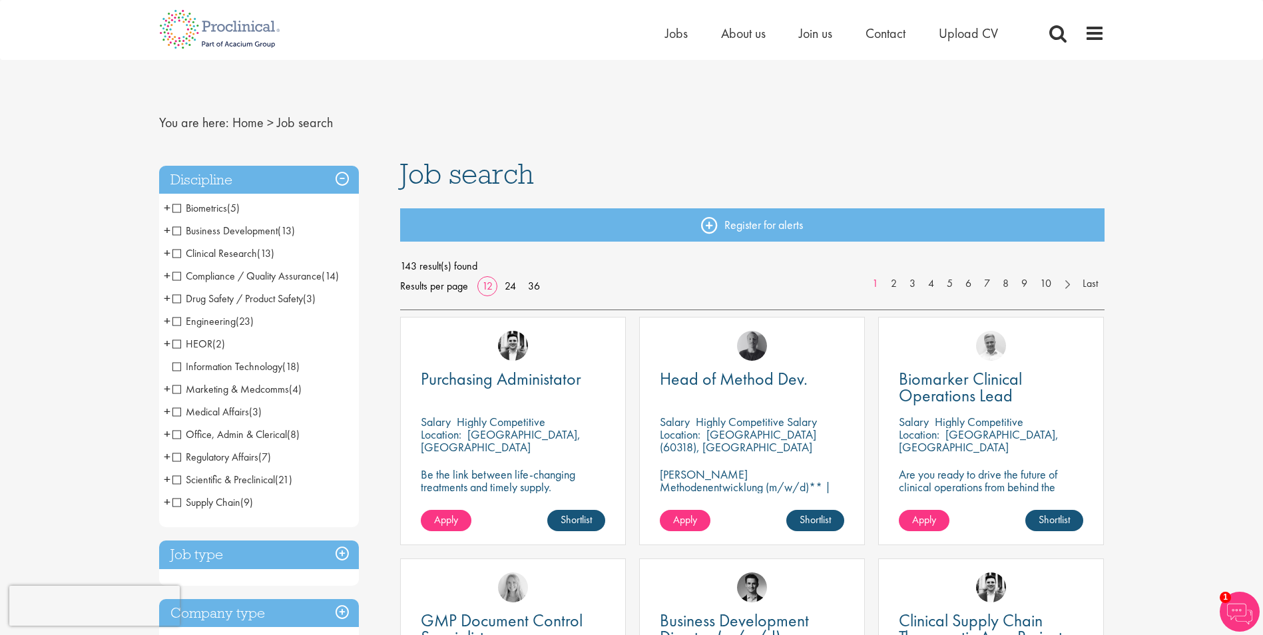
click at [176, 275] on span "Compliance / Quality Assurance" at bounding box center [246, 276] width 149 height 14
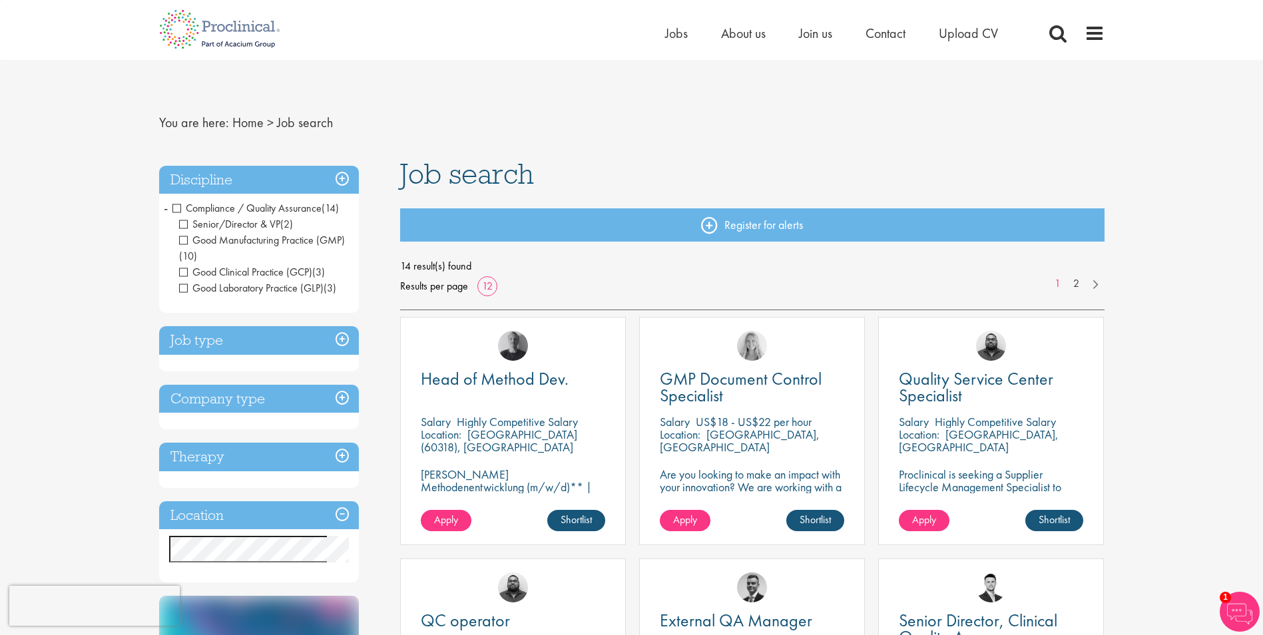
click at [175, 207] on span "Compliance / Quality Assurance" at bounding box center [246, 208] width 149 height 14
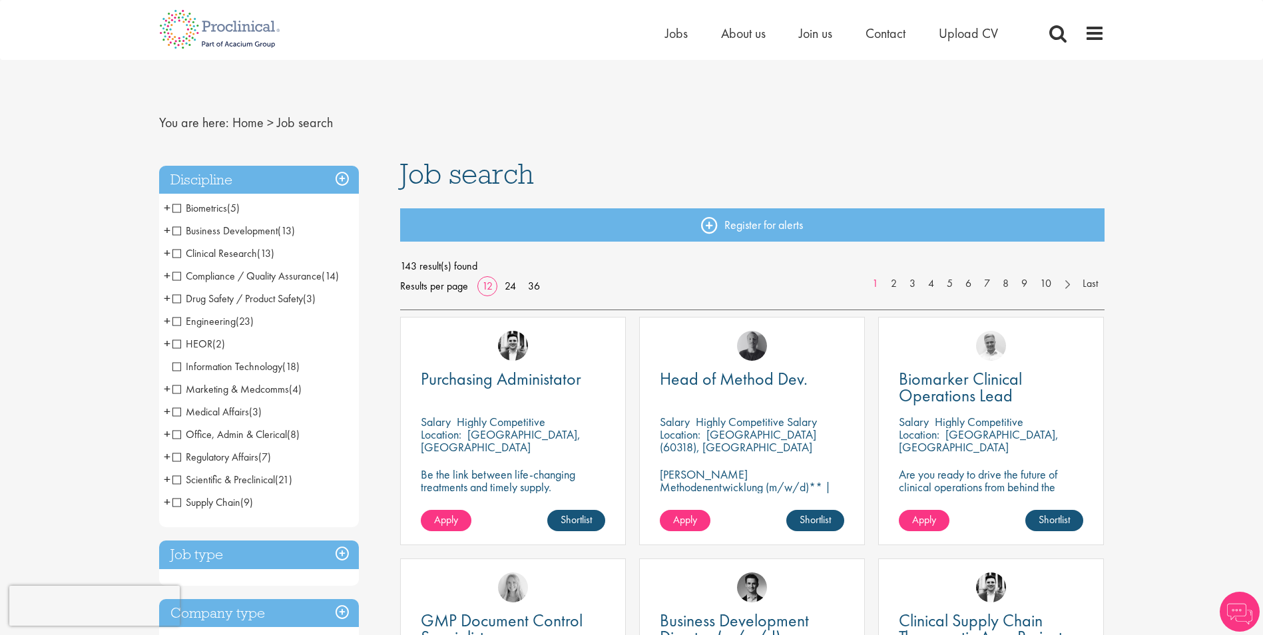
click at [177, 254] on span "Clinical Research" at bounding box center [214, 253] width 85 height 14
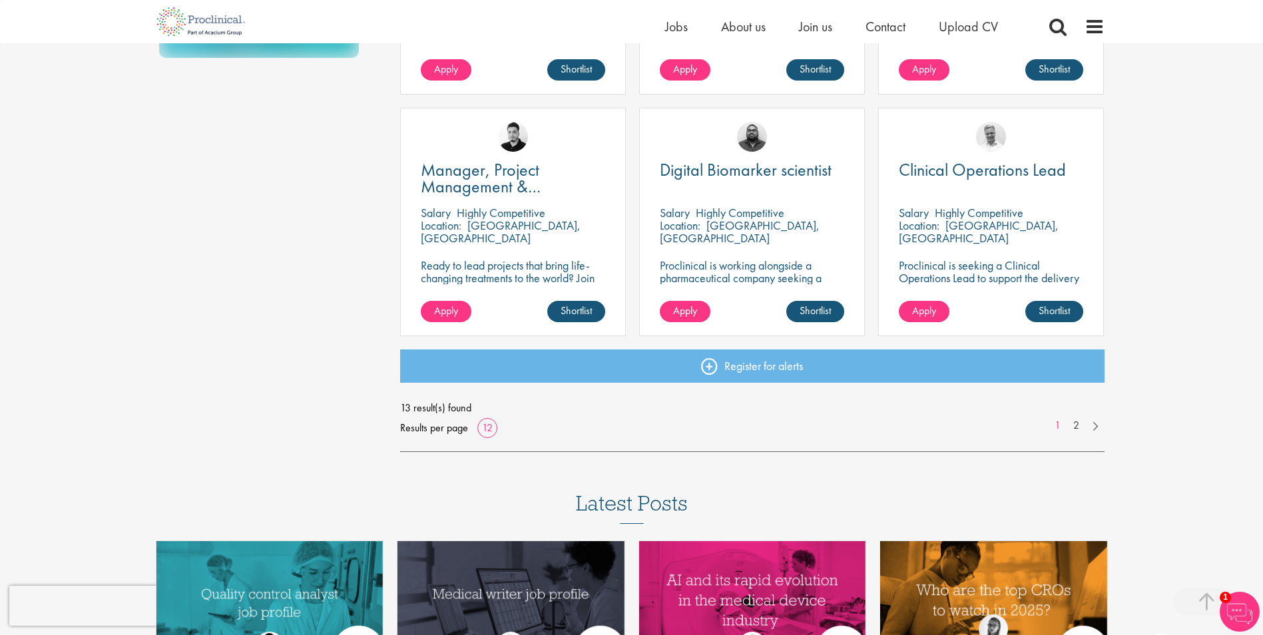
scroll to position [932, 0]
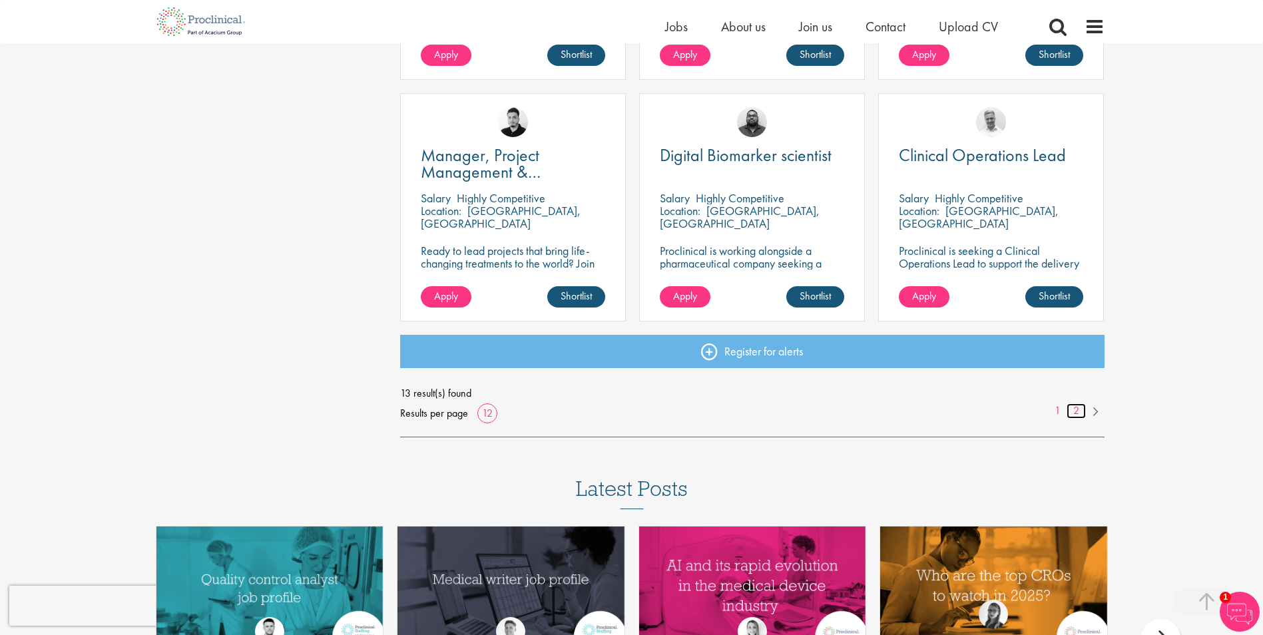
click at [1077, 412] on link "2" at bounding box center [1076, 410] width 19 height 15
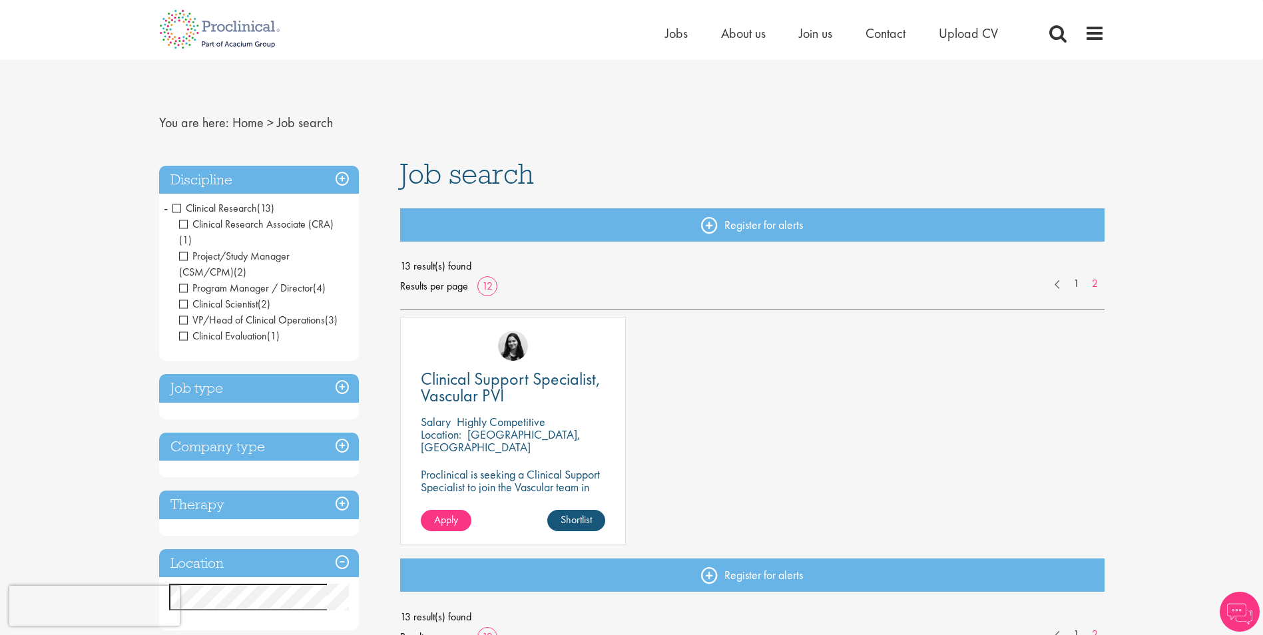
click at [208, 205] on span "Clinical Research" at bounding box center [214, 208] width 85 height 14
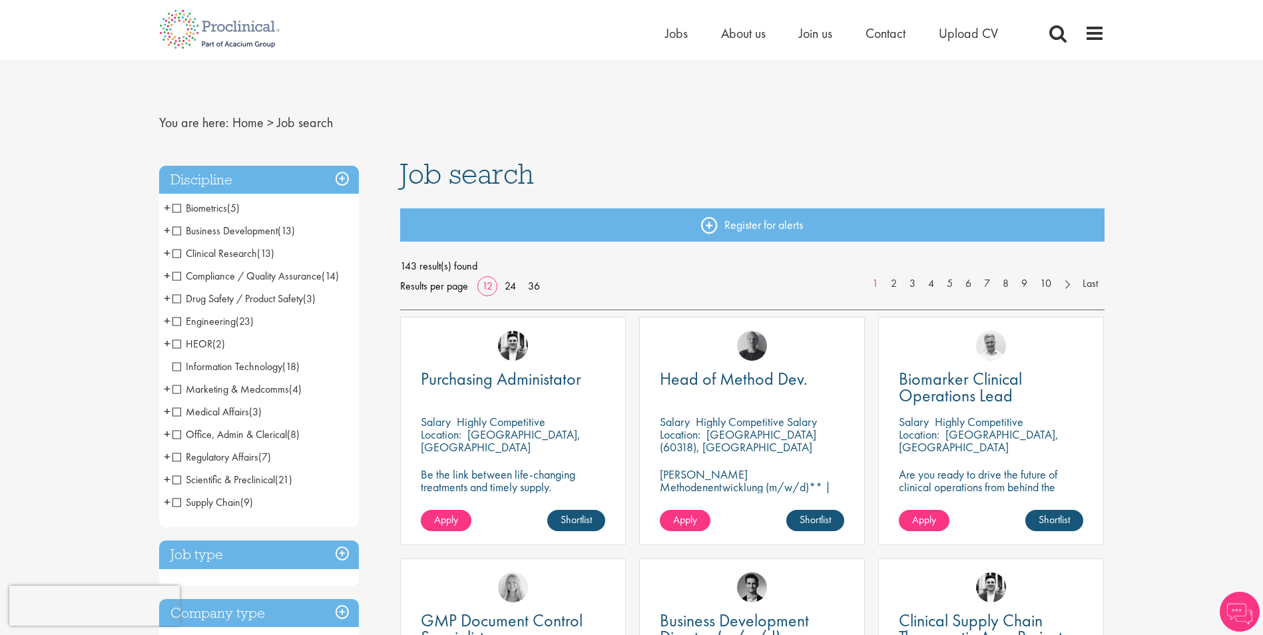
click at [196, 431] on span "Office, Admin & Clerical" at bounding box center [229, 434] width 115 height 14
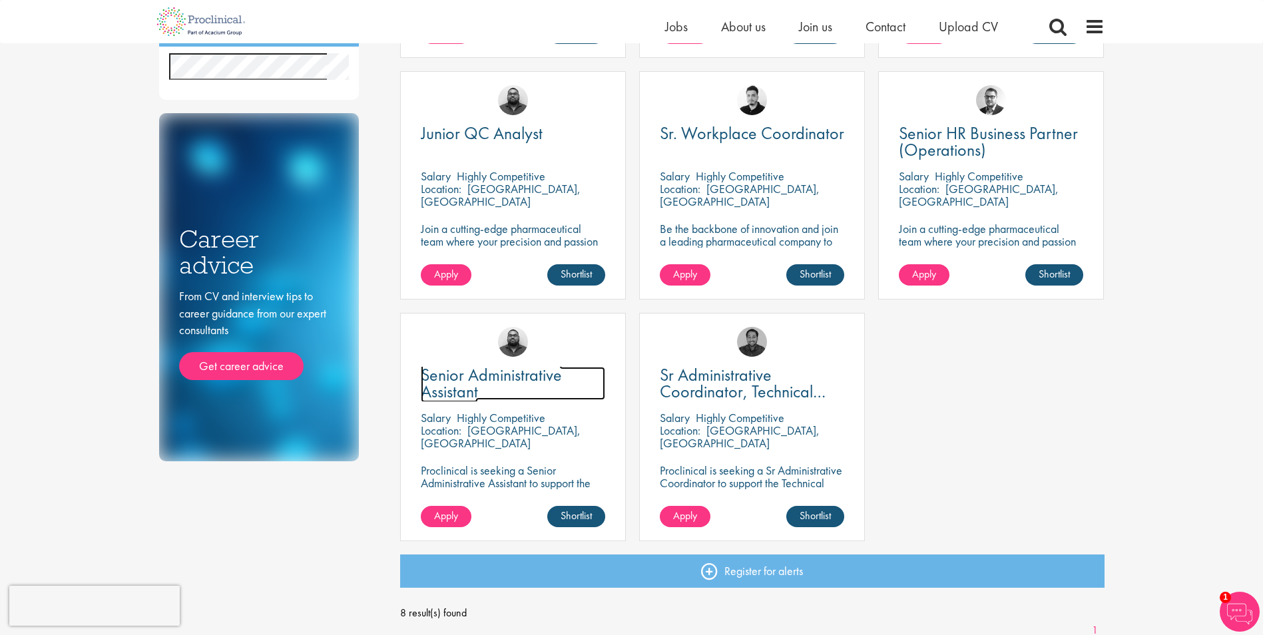
scroll to position [67, 0]
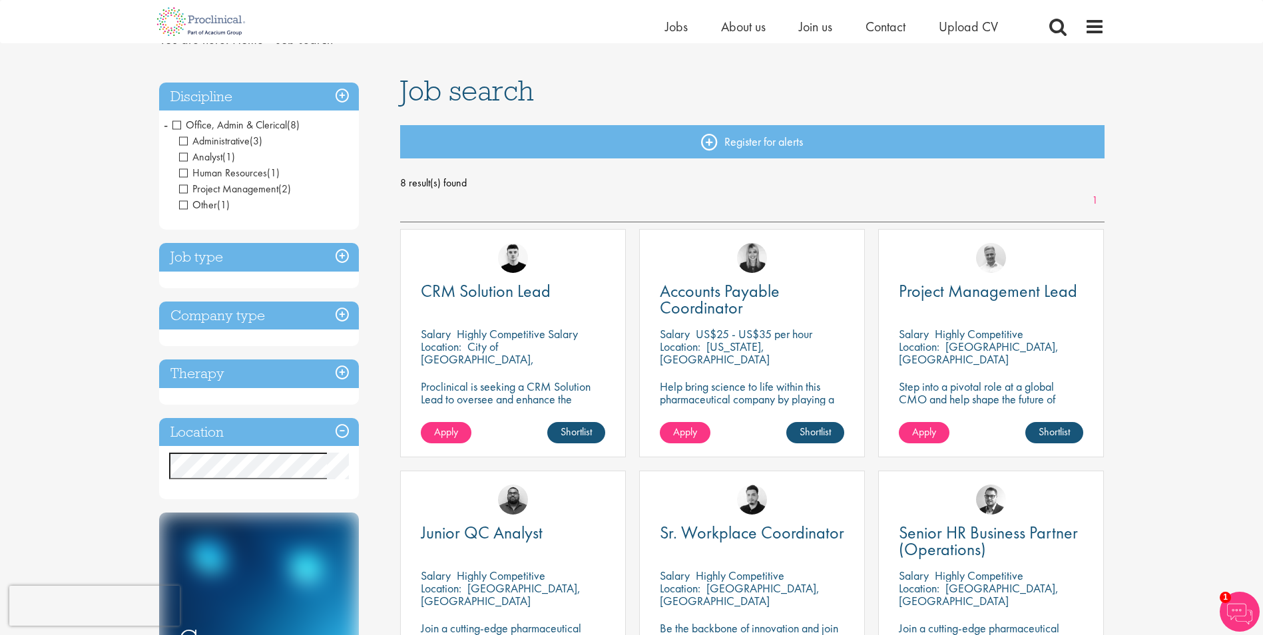
click at [222, 121] on span "Office, Admin & Clerical" at bounding box center [229, 125] width 115 height 14
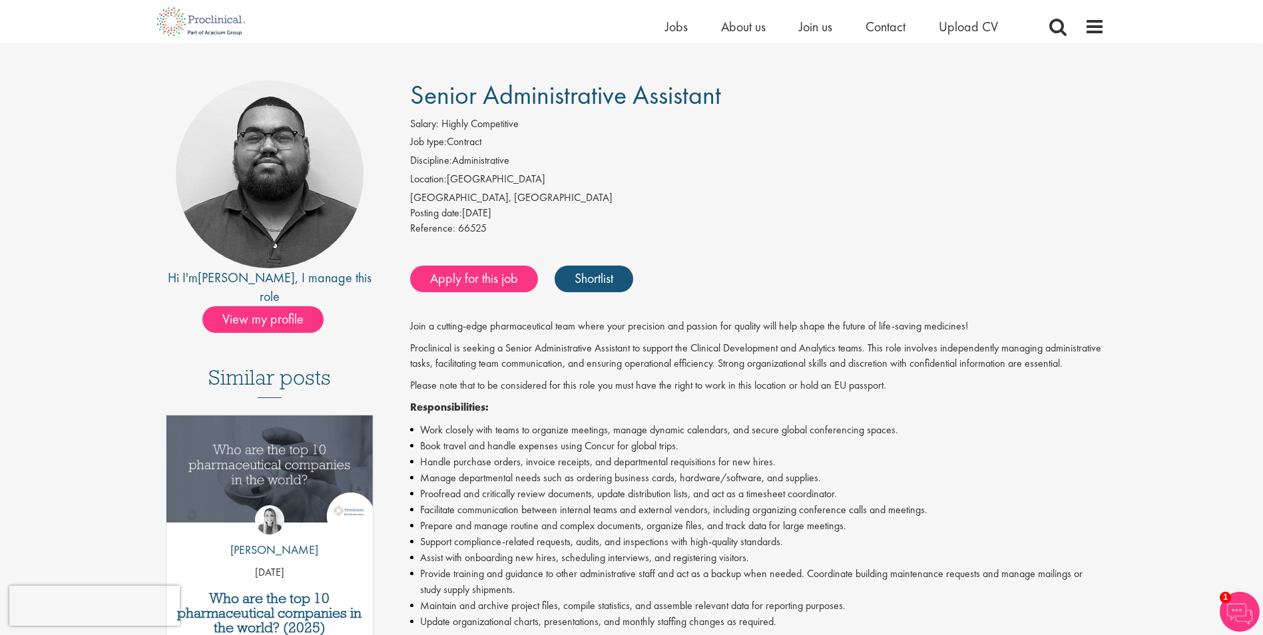
scroll to position [67, 0]
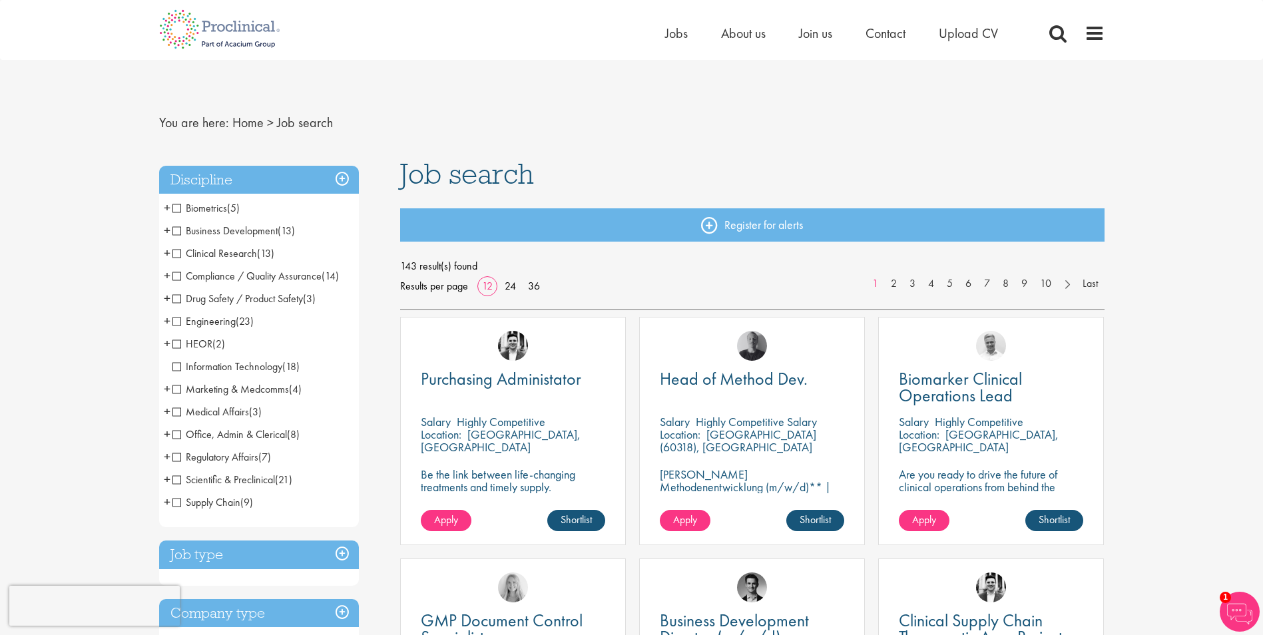
click at [175, 277] on span "Compliance / Quality Assurance" at bounding box center [246, 276] width 149 height 14
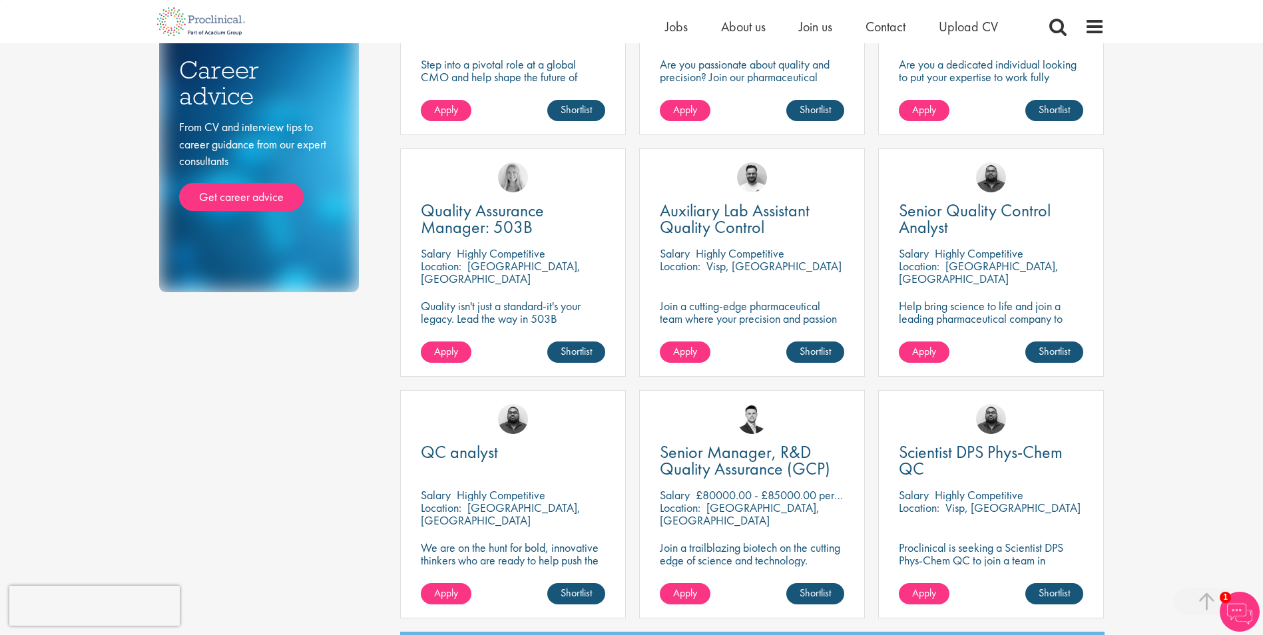
scroll to position [732, 0]
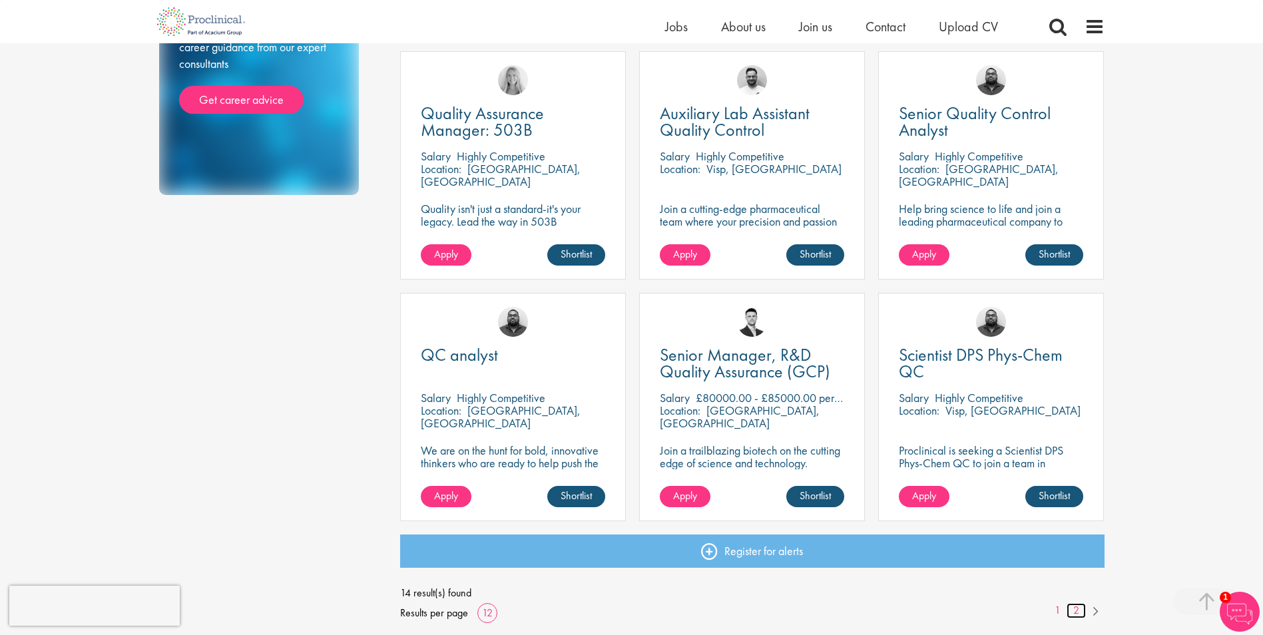
click at [1078, 611] on link "2" at bounding box center [1076, 610] width 19 height 15
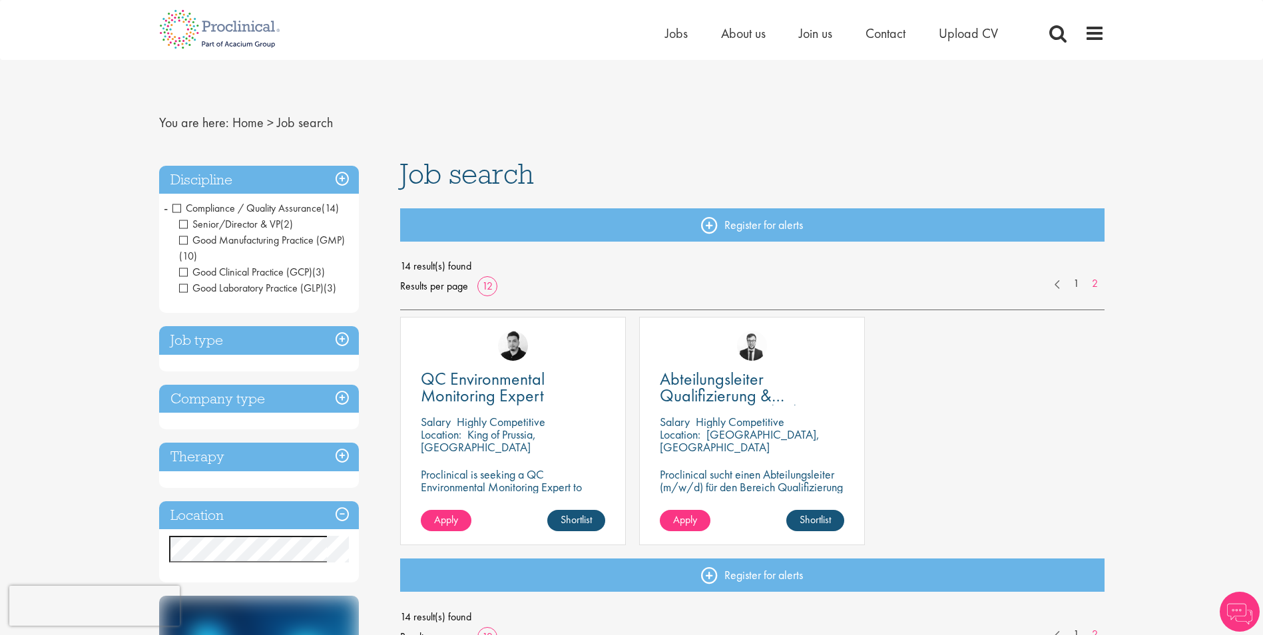
click at [237, 203] on span "Compliance / Quality Assurance" at bounding box center [246, 208] width 149 height 14
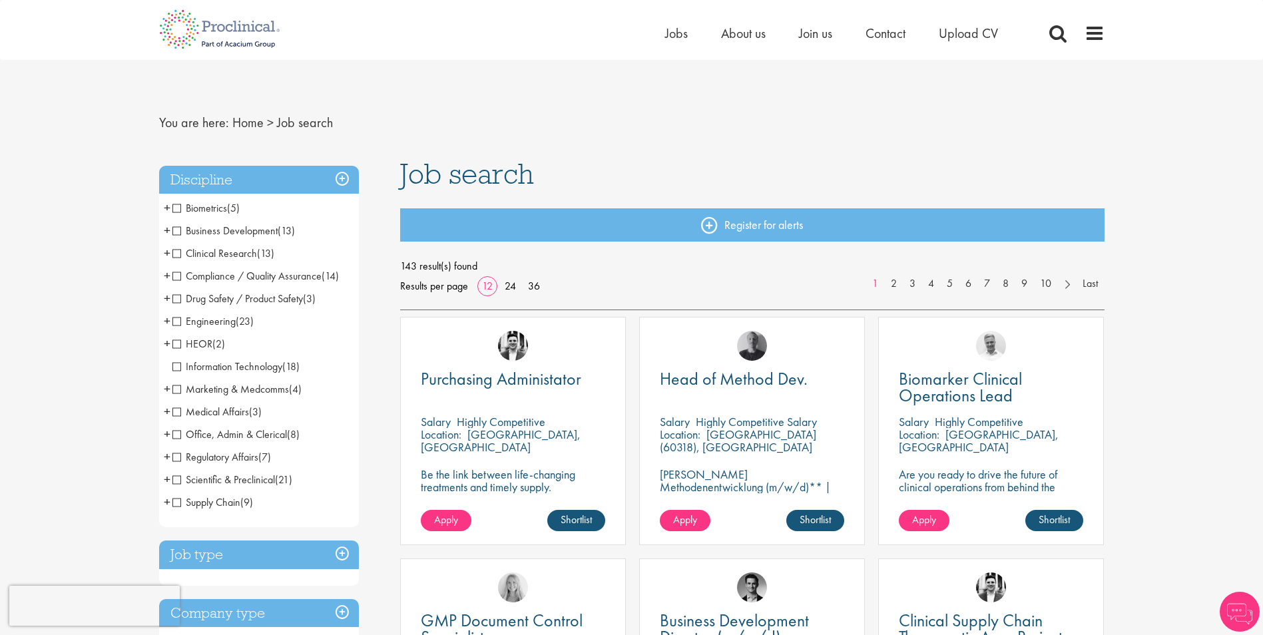
click at [225, 455] on span "Regulatory Affairs" at bounding box center [215, 457] width 86 height 14
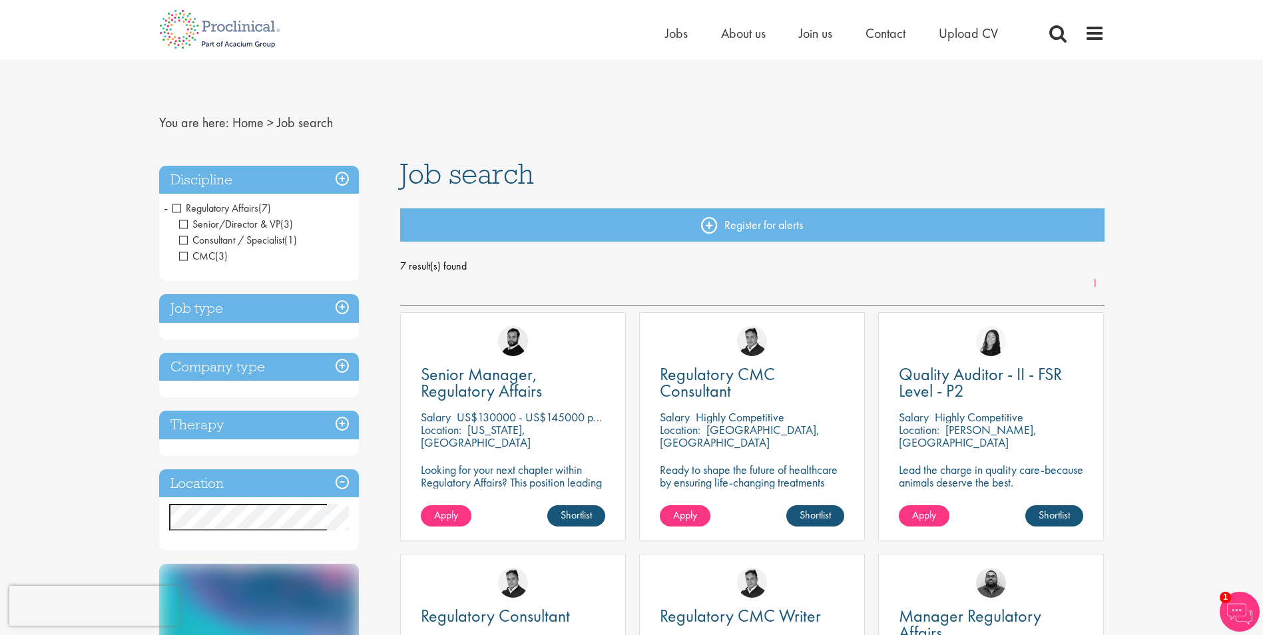
click at [229, 204] on span "Regulatory Affairs" at bounding box center [215, 208] width 86 height 14
